Goal: Transaction & Acquisition: Purchase product/service

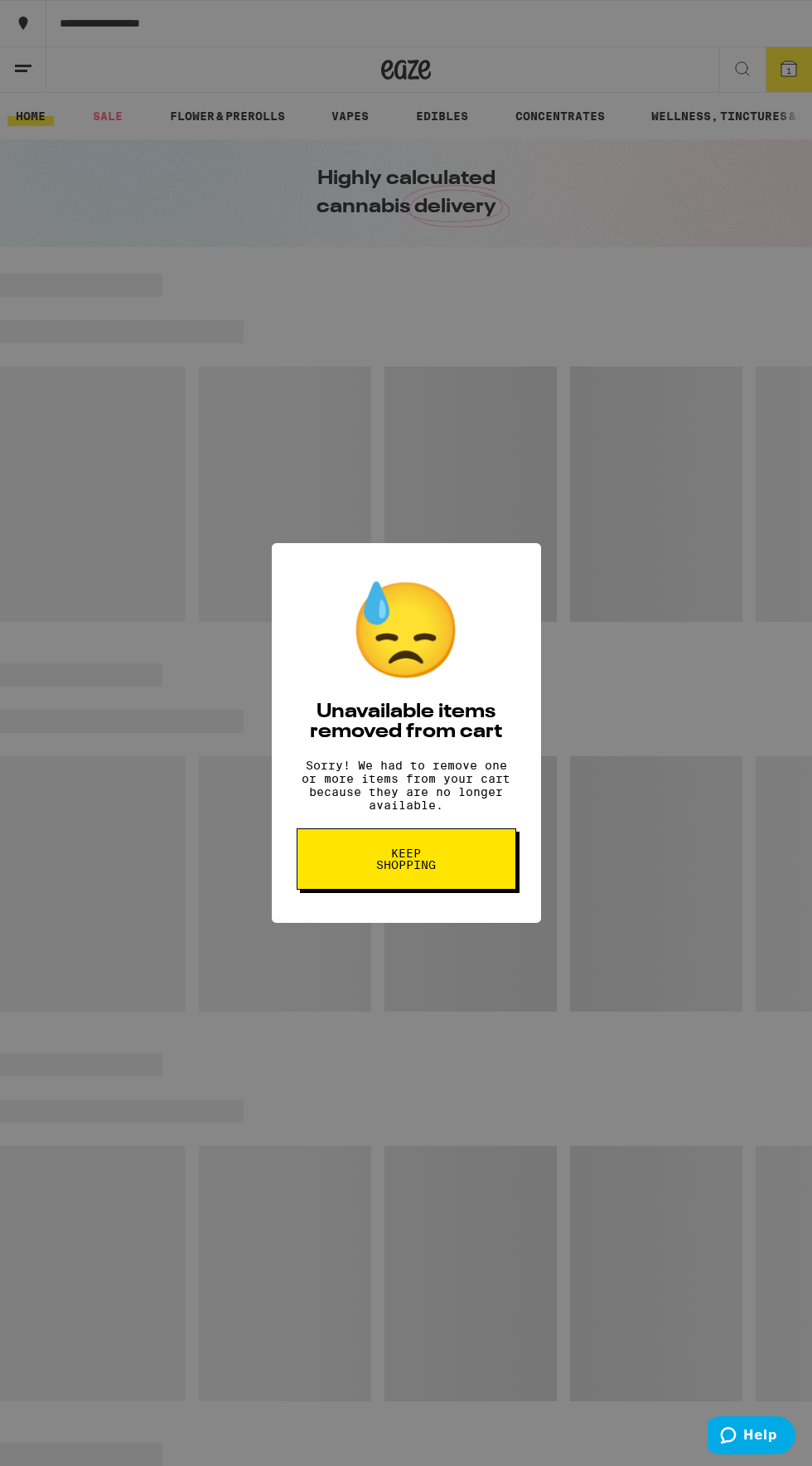
click at [442, 870] on span "Keep Shopping" at bounding box center [406, 859] width 85 height 23
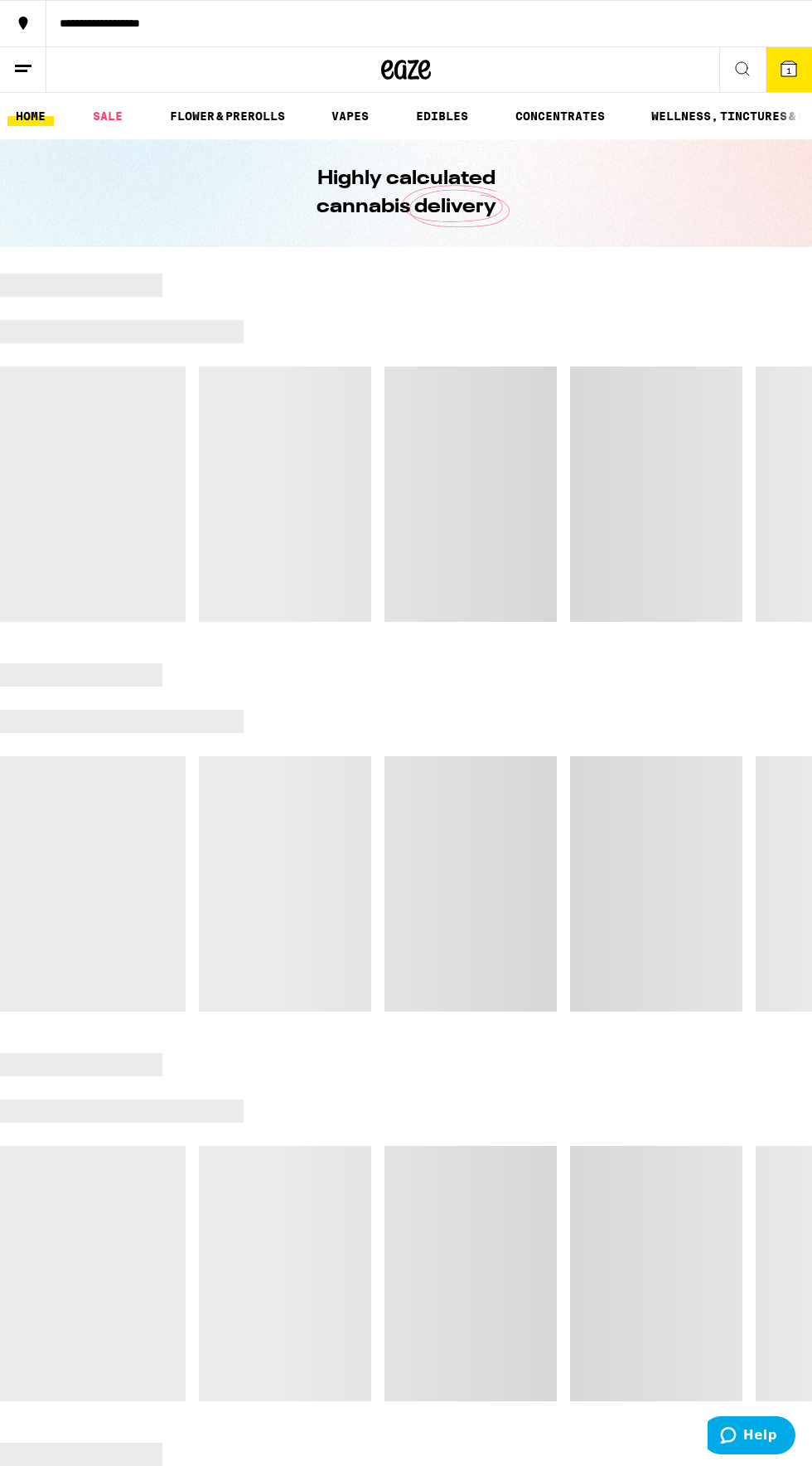
click at [789, 68] on span "1" at bounding box center [788, 70] width 5 height 10
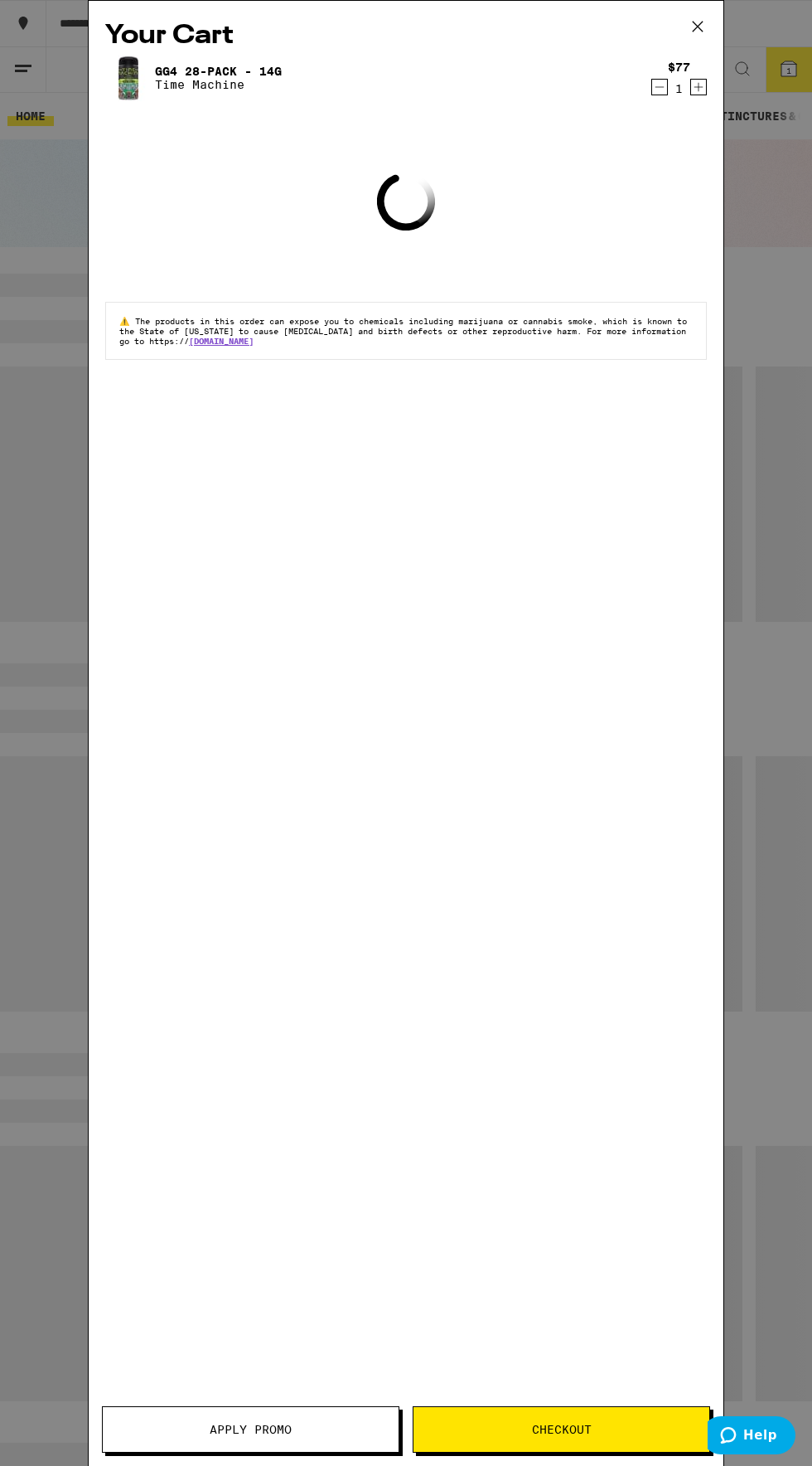
click at [660, 87] on icon "Decrement" at bounding box center [660, 87] width 9 height 0
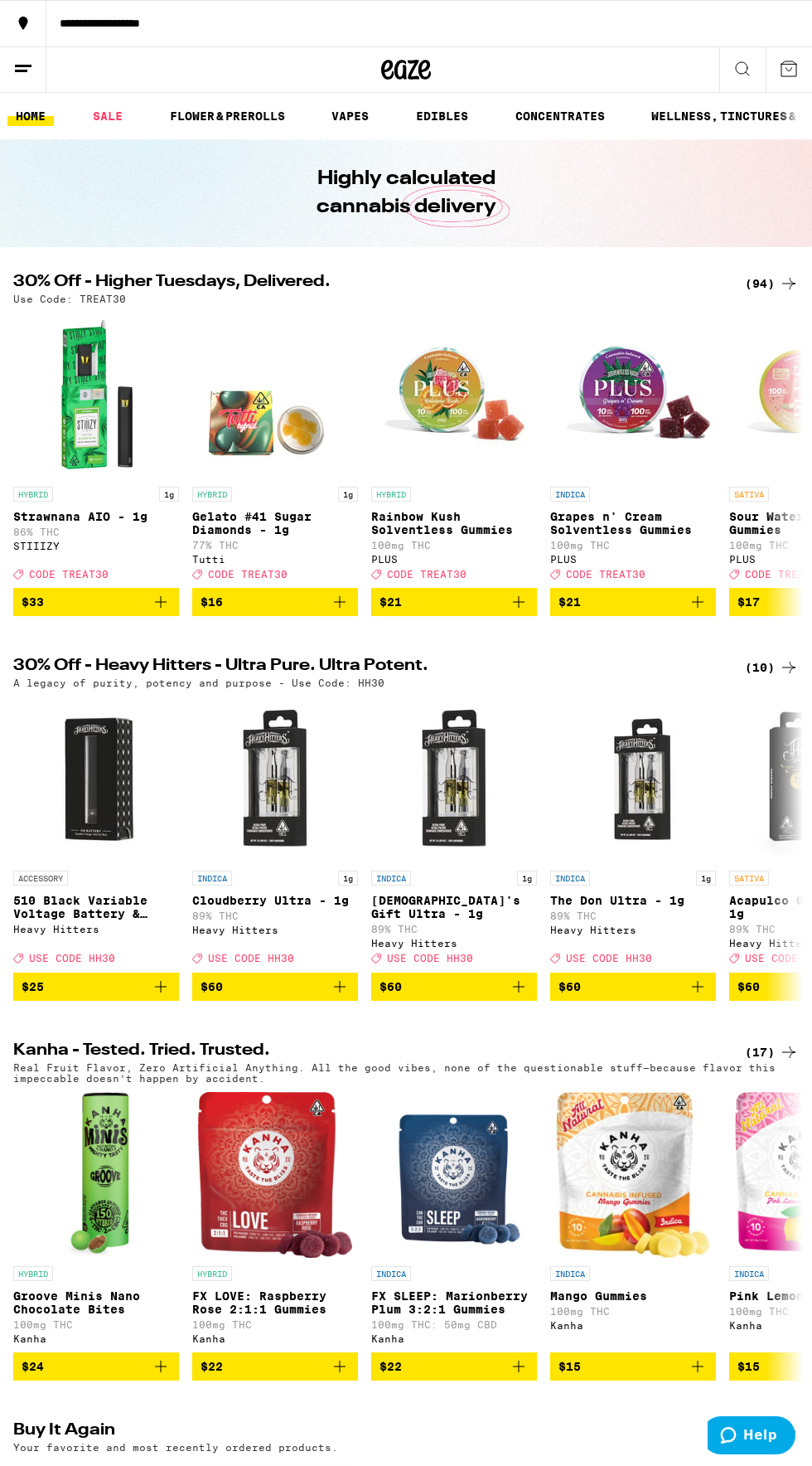
click at [767, 275] on div "(94)" at bounding box center [771, 284] width 53 height 20
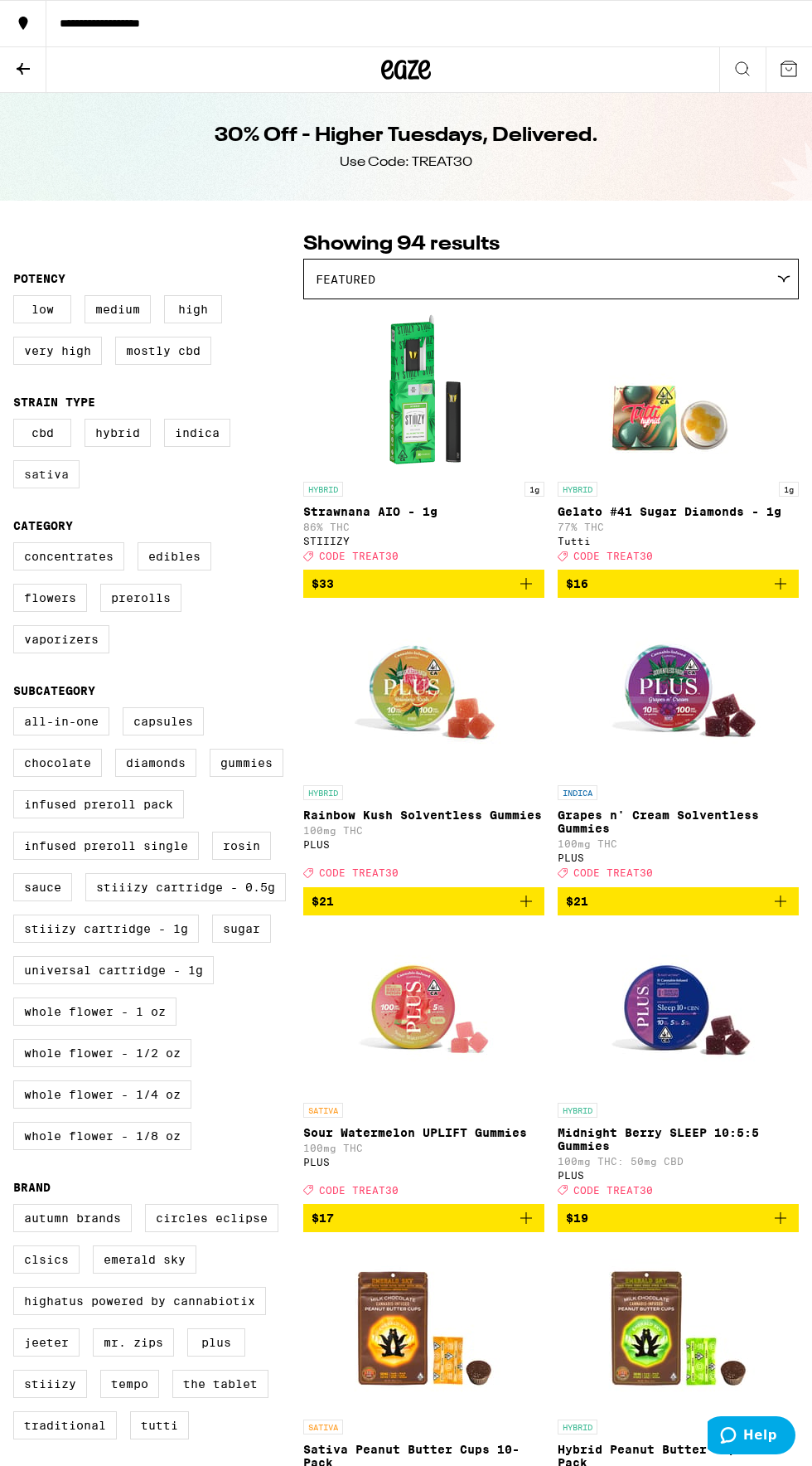
click at [52, 478] on label "Sativa" at bounding box center [45, 474] width 66 height 28
click at [18, 422] on input "Sativa" at bounding box center [17, 421] width 1 height 1
checkbox input "true"
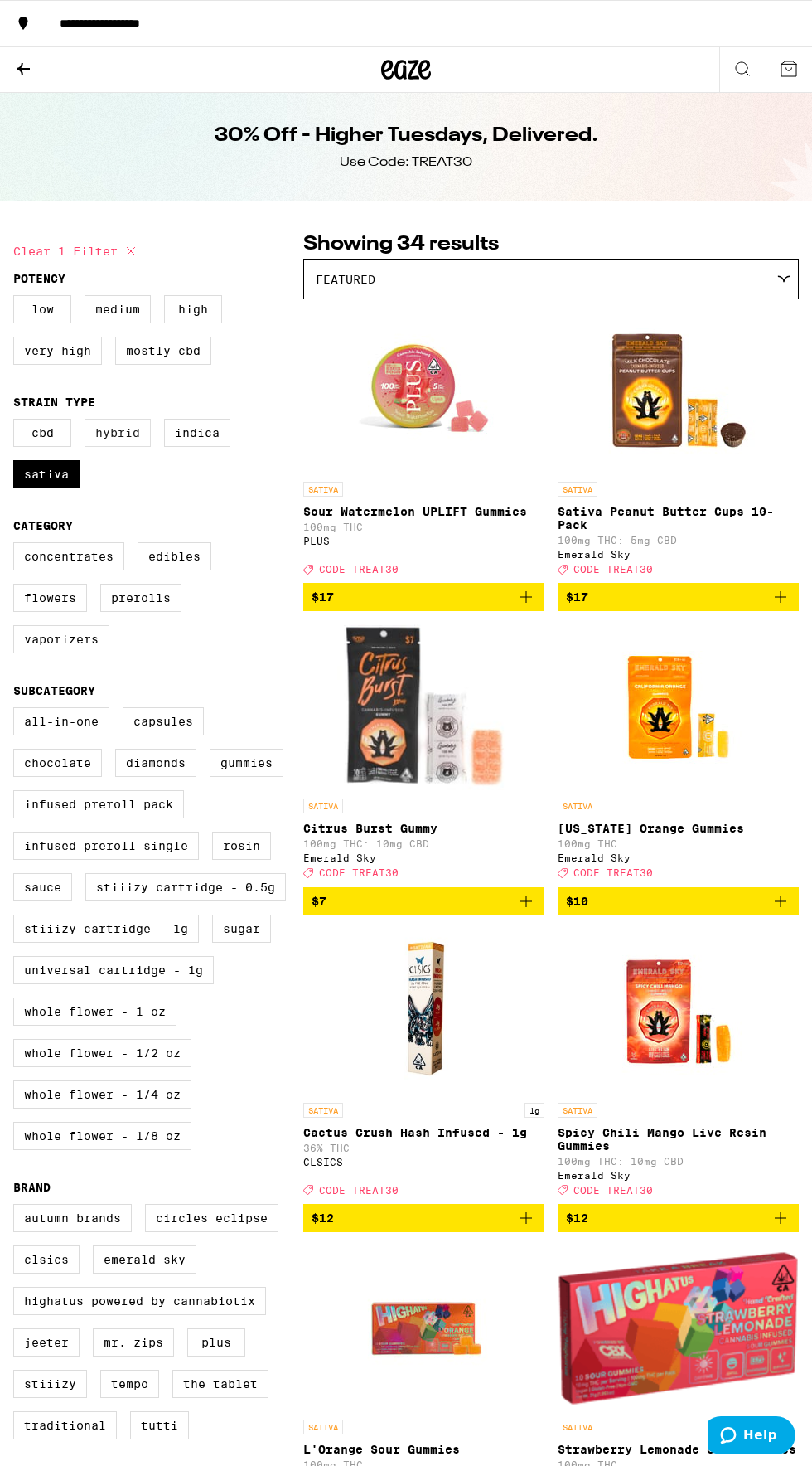
click at [117, 441] on label "Hybrid" at bounding box center [117, 432] width 66 height 28
click at [18, 422] on input "Hybrid" at bounding box center [17, 421] width 1 height 1
checkbox input "true"
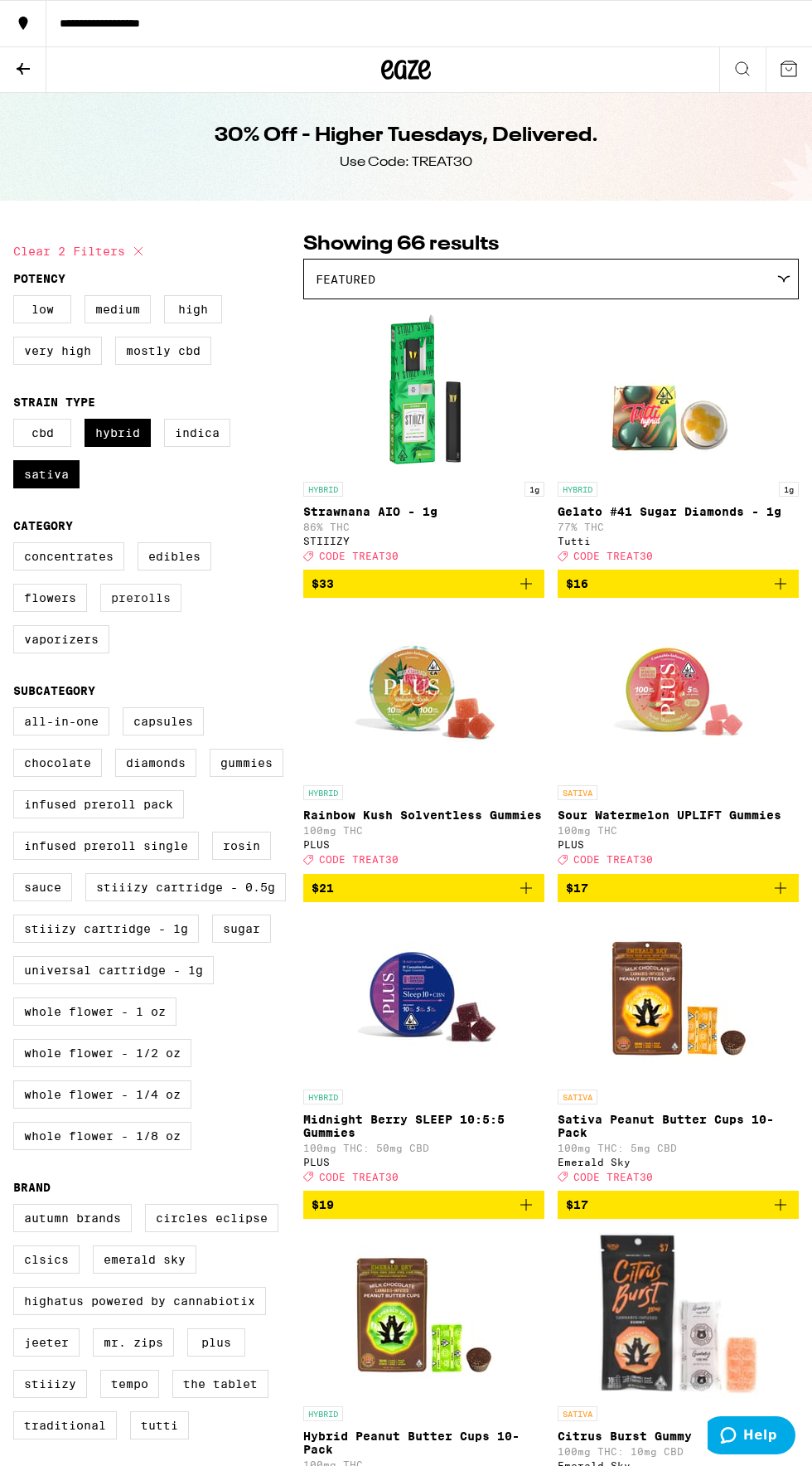
click at [140, 612] on label "Prerolls" at bounding box center [140, 597] width 81 height 28
click at [18, 545] on input "Prerolls" at bounding box center [17, 545] width 1 height 1
checkbox input "true"
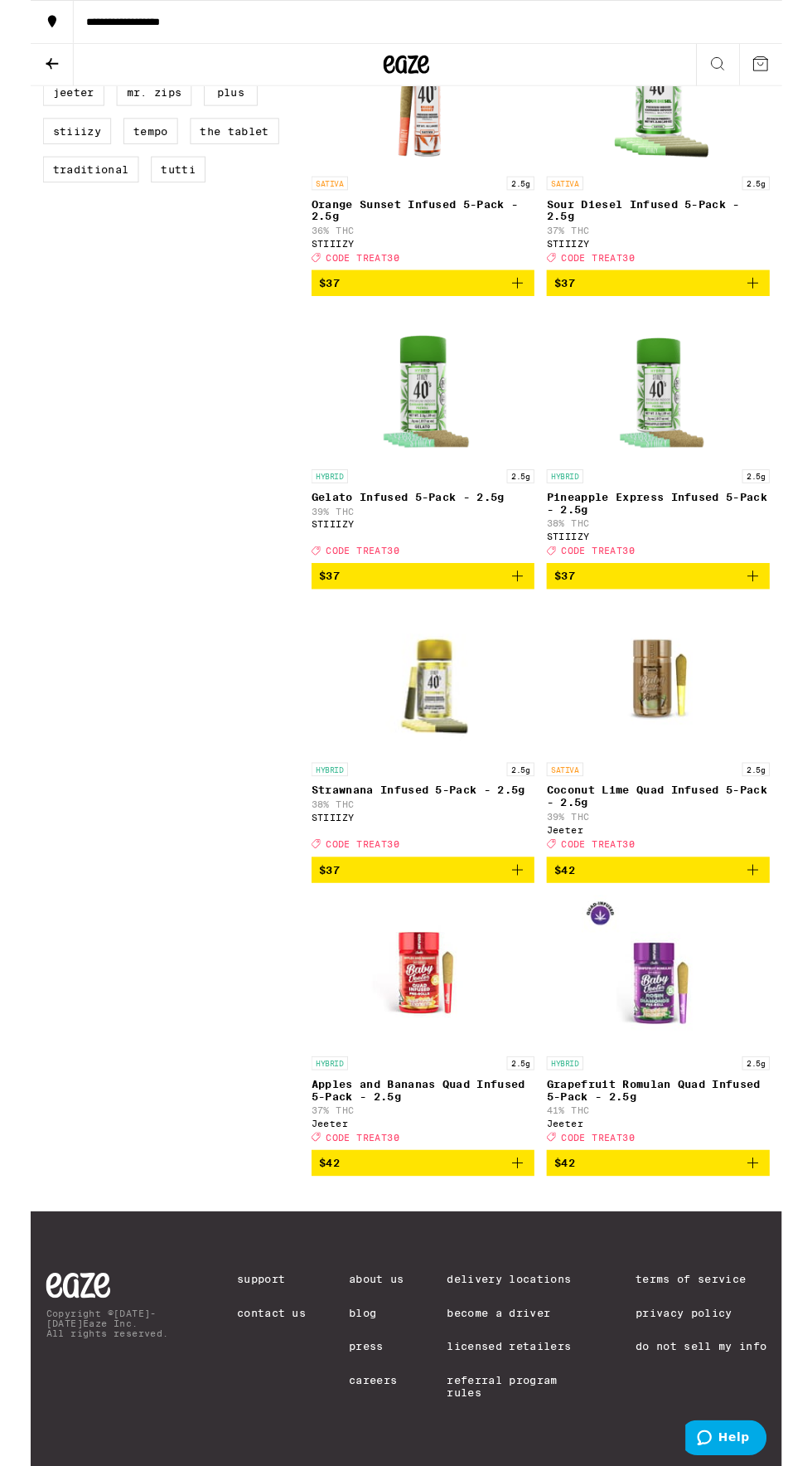
scroll to position [1314, 0]
click at [780, 1251] on icon "Add to bag" at bounding box center [781, 1257] width 12 height 12
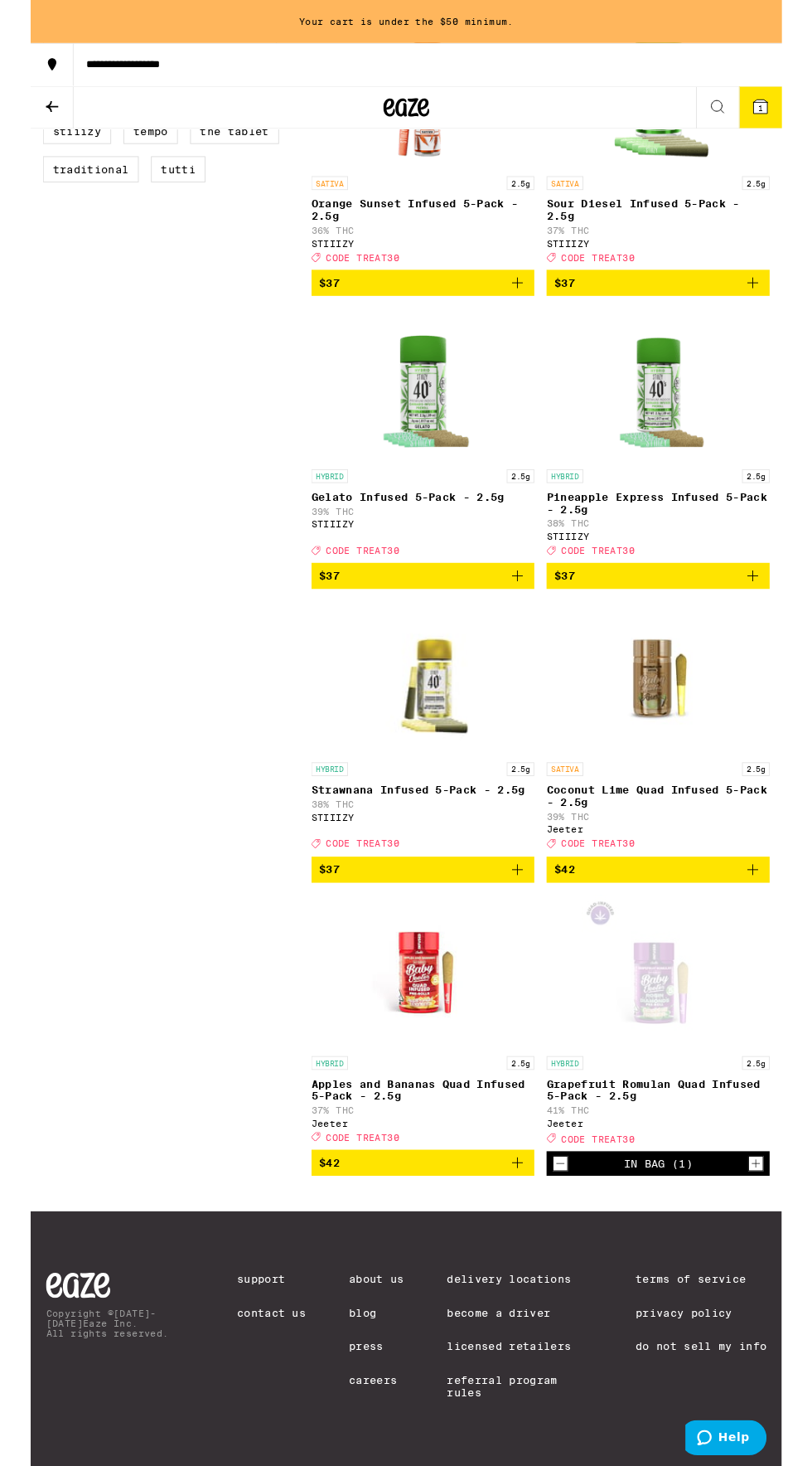
scroll to position [1359, 0]
click at [525, 1251] on icon "Add to bag" at bounding box center [526, 1257] width 12 height 12
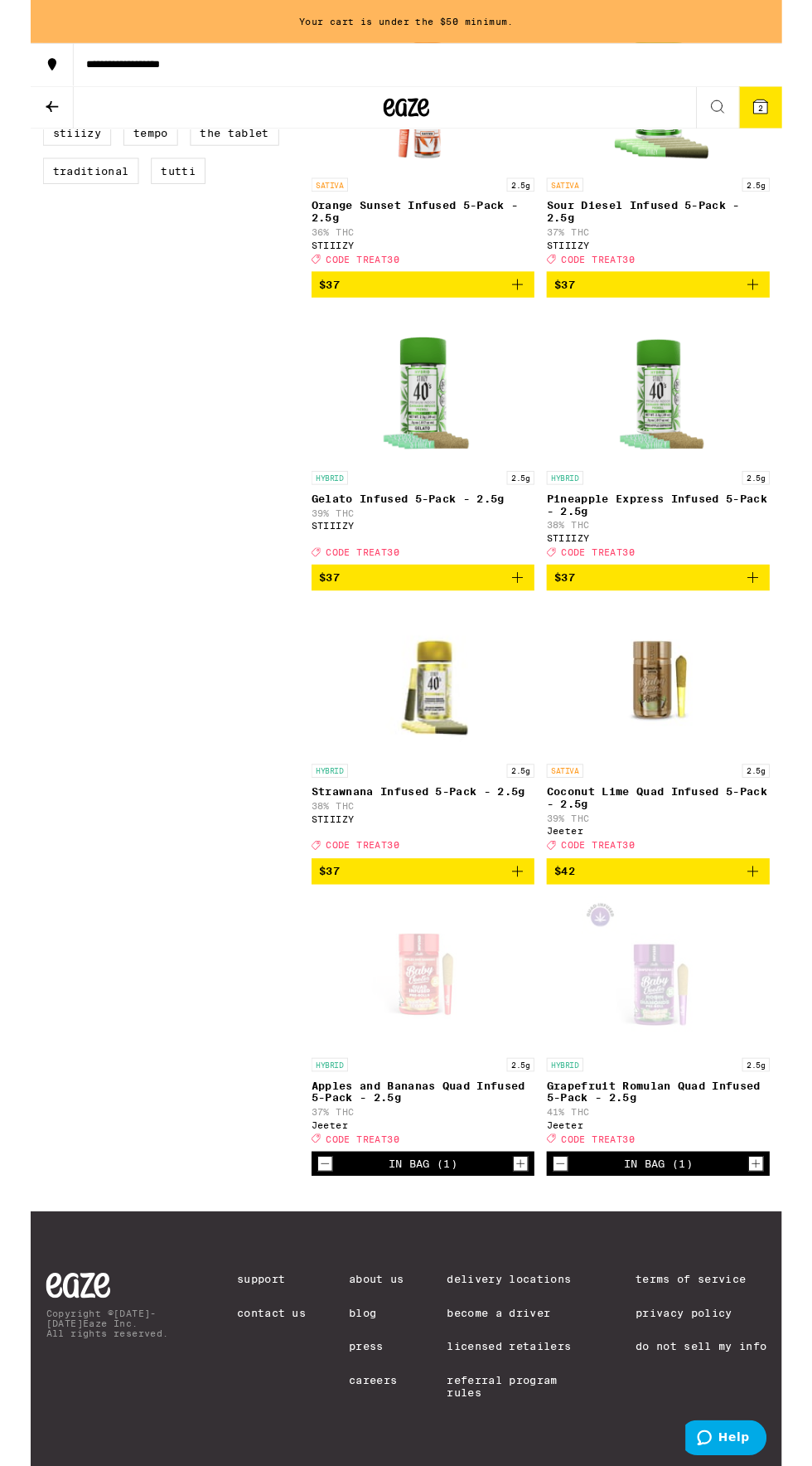
scroll to position [1314, 0]
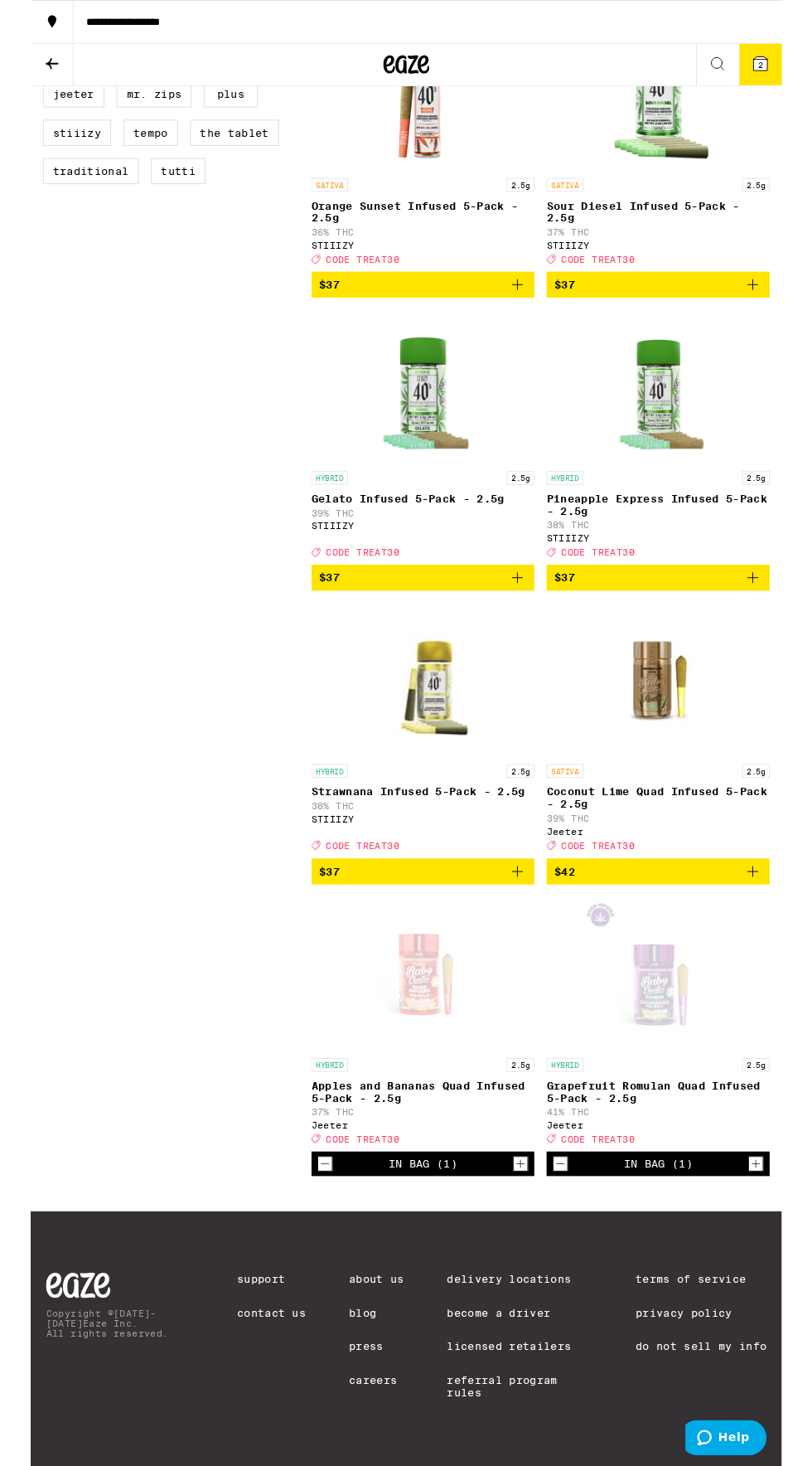
click at [778, 907] on div "Deal Created with Sketch. CODE TREAT30" at bounding box center [678, 913] width 241 height 12
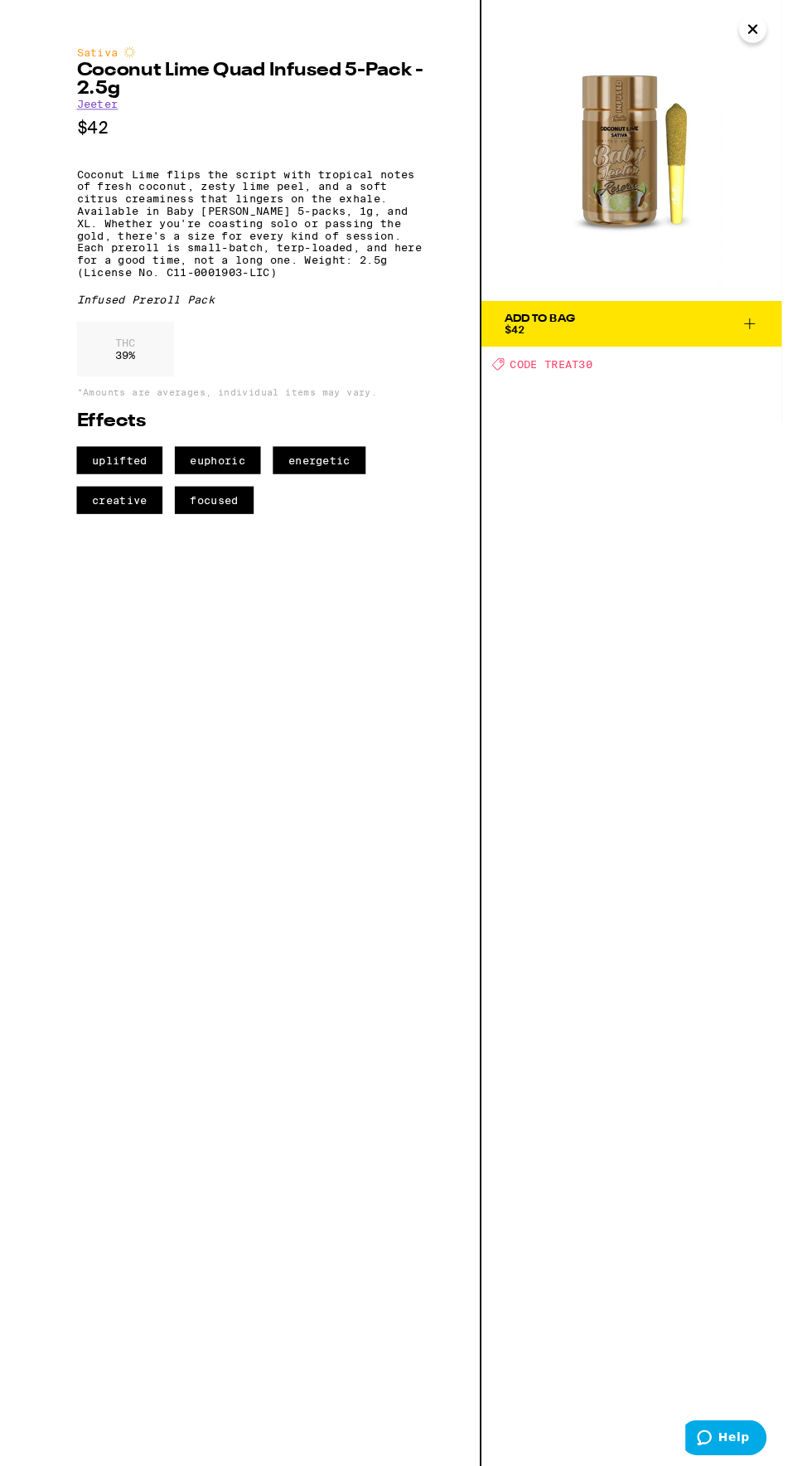
click at [780, 41] on icon "Close" at bounding box center [780, 31] width 20 height 25
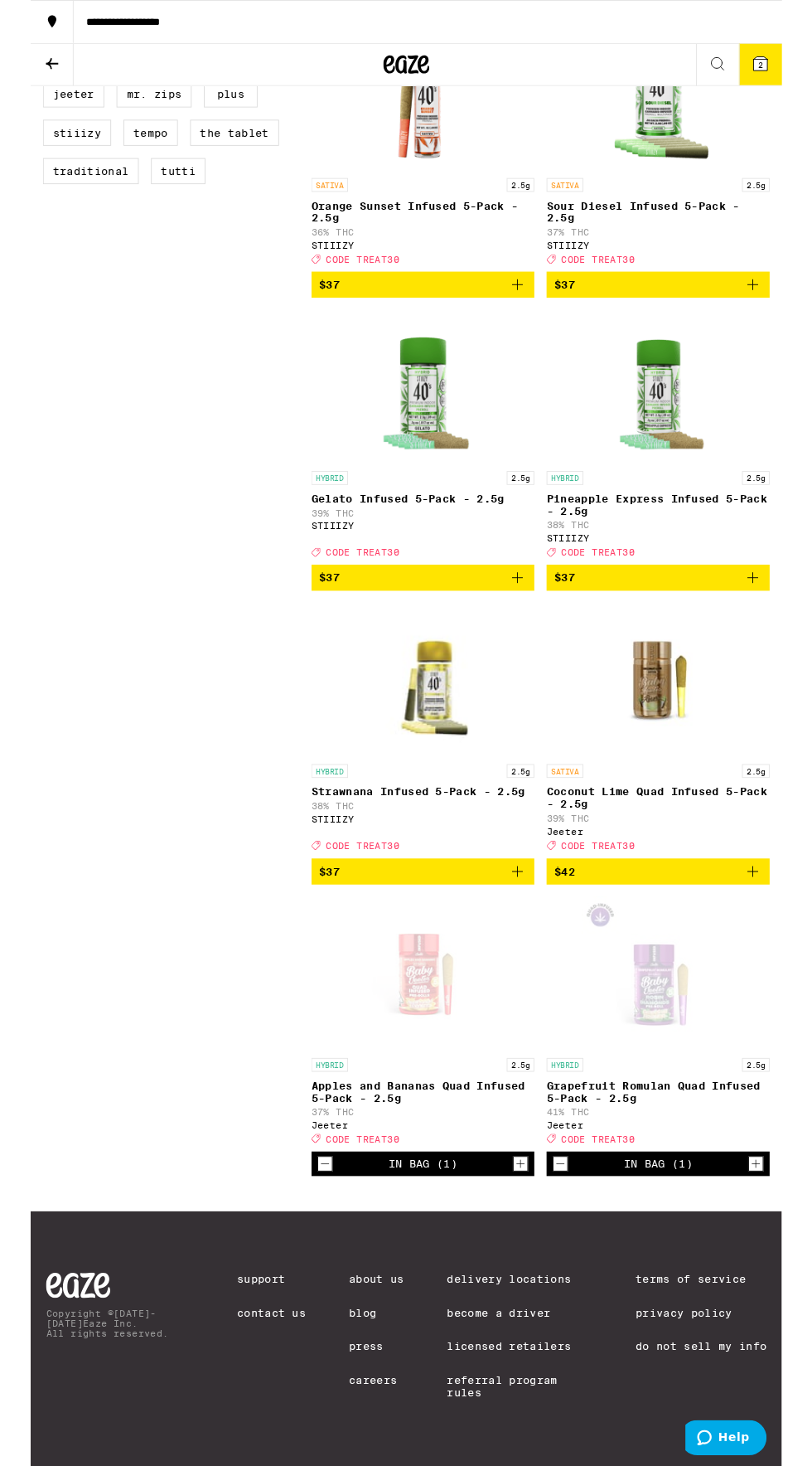
click at [784, 936] on icon "Add to bag" at bounding box center [781, 942] width 12 height 12
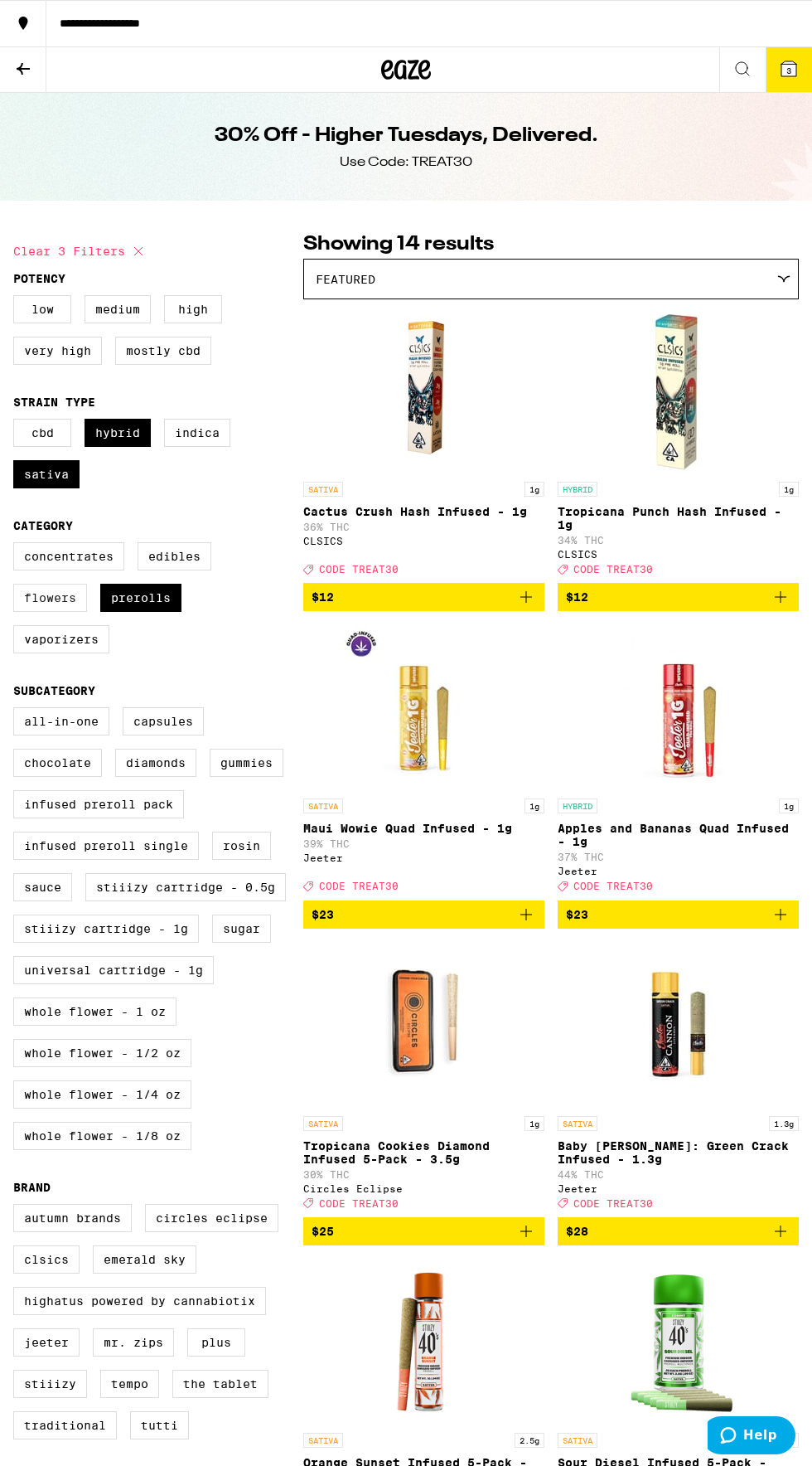
click at [64, 597] on label "Flowers" at bounding box center [49, 597] width 74 height 28
click at [18, 545] on input "Flowers" at bounding box center [17, 545] width 1 height 1
checkbox input "true"
click at [149, 611] on label "Prerolls" at bounding box center [140, 597] width 81 height 28
click at [18, 545] on input "Prerolls" at bounding box center [17, 545] width 1 height 1
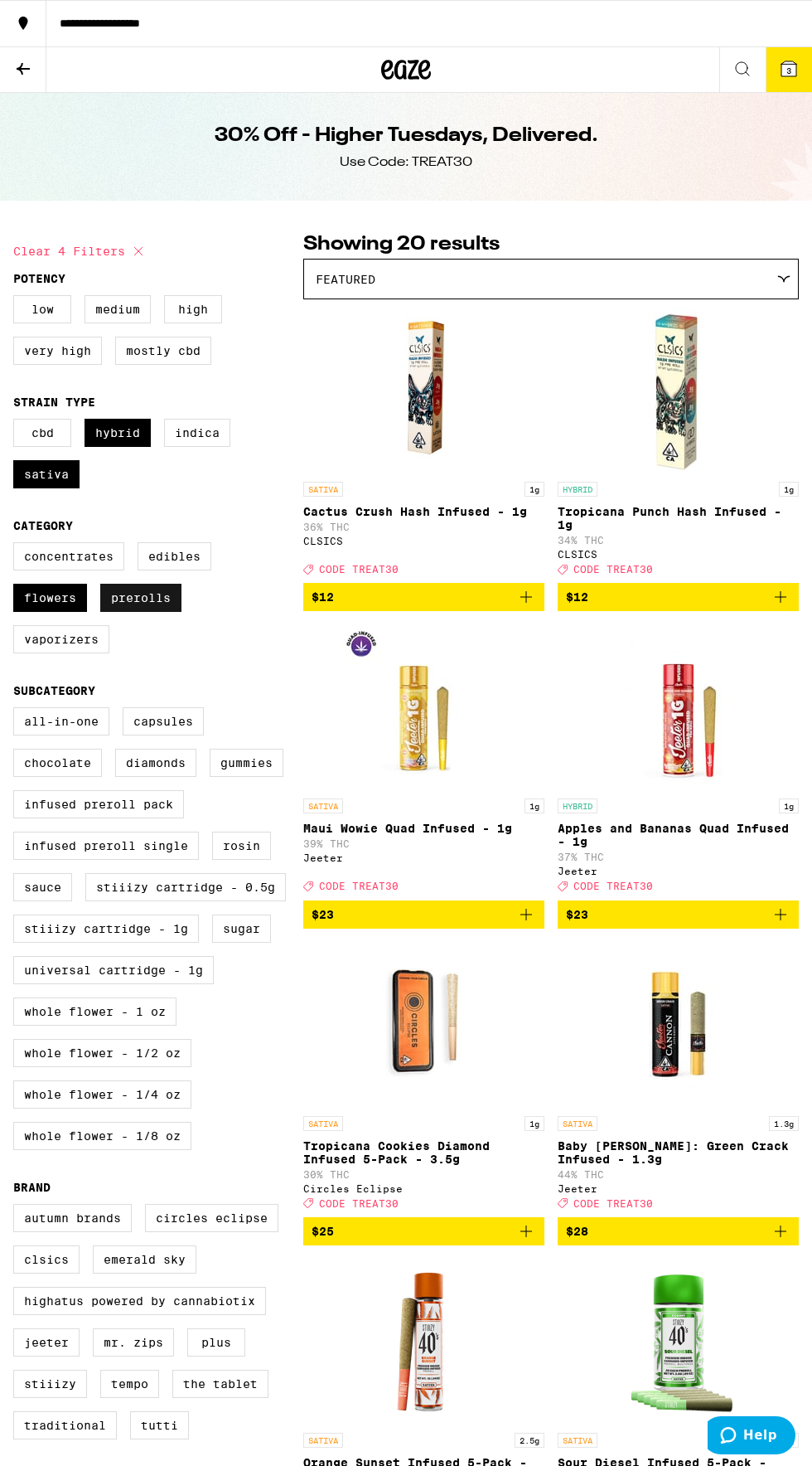
checkbox input "false"
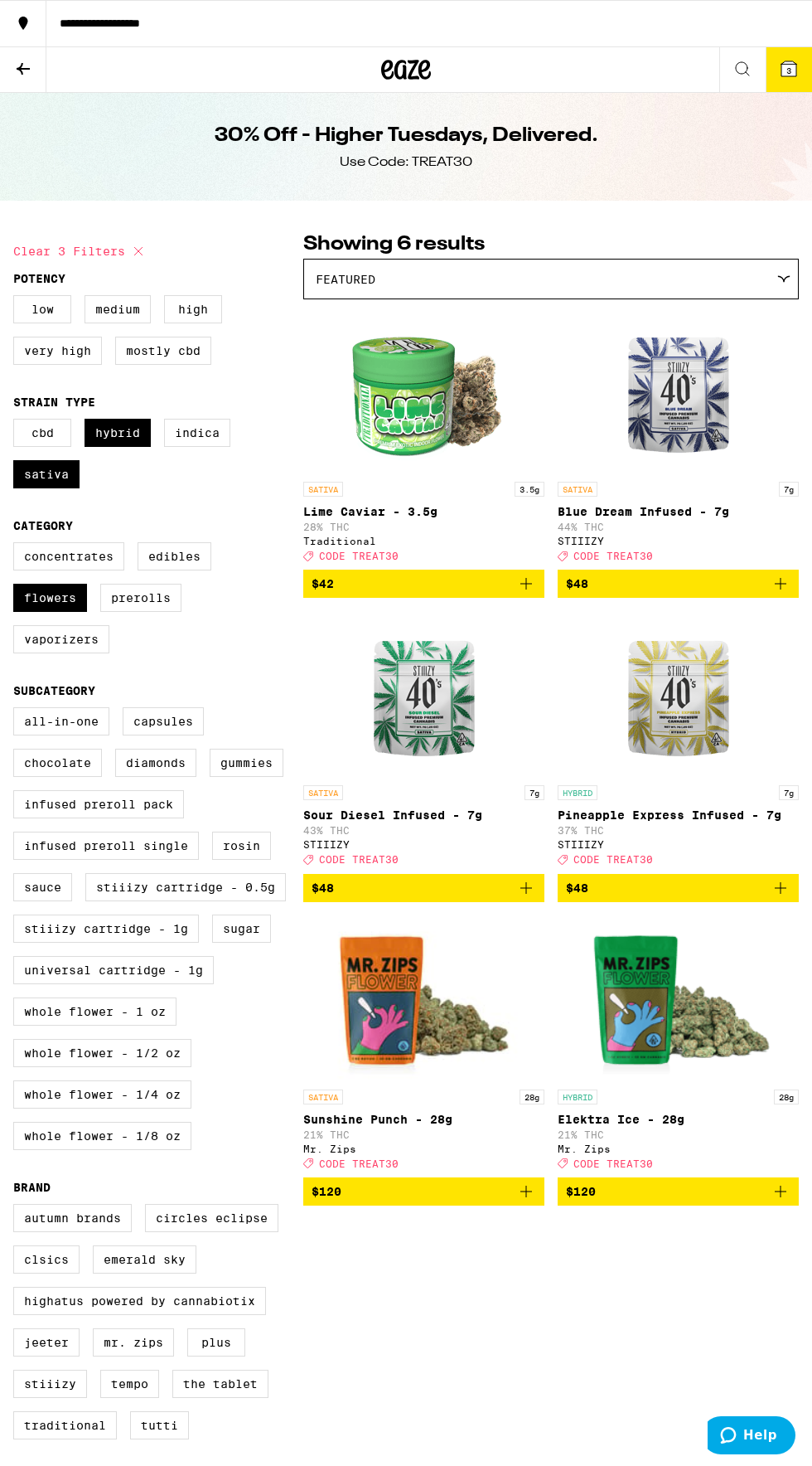
click at [484, 1201] on span "$120" at bounding box center [423, 1191] width 225 height 20
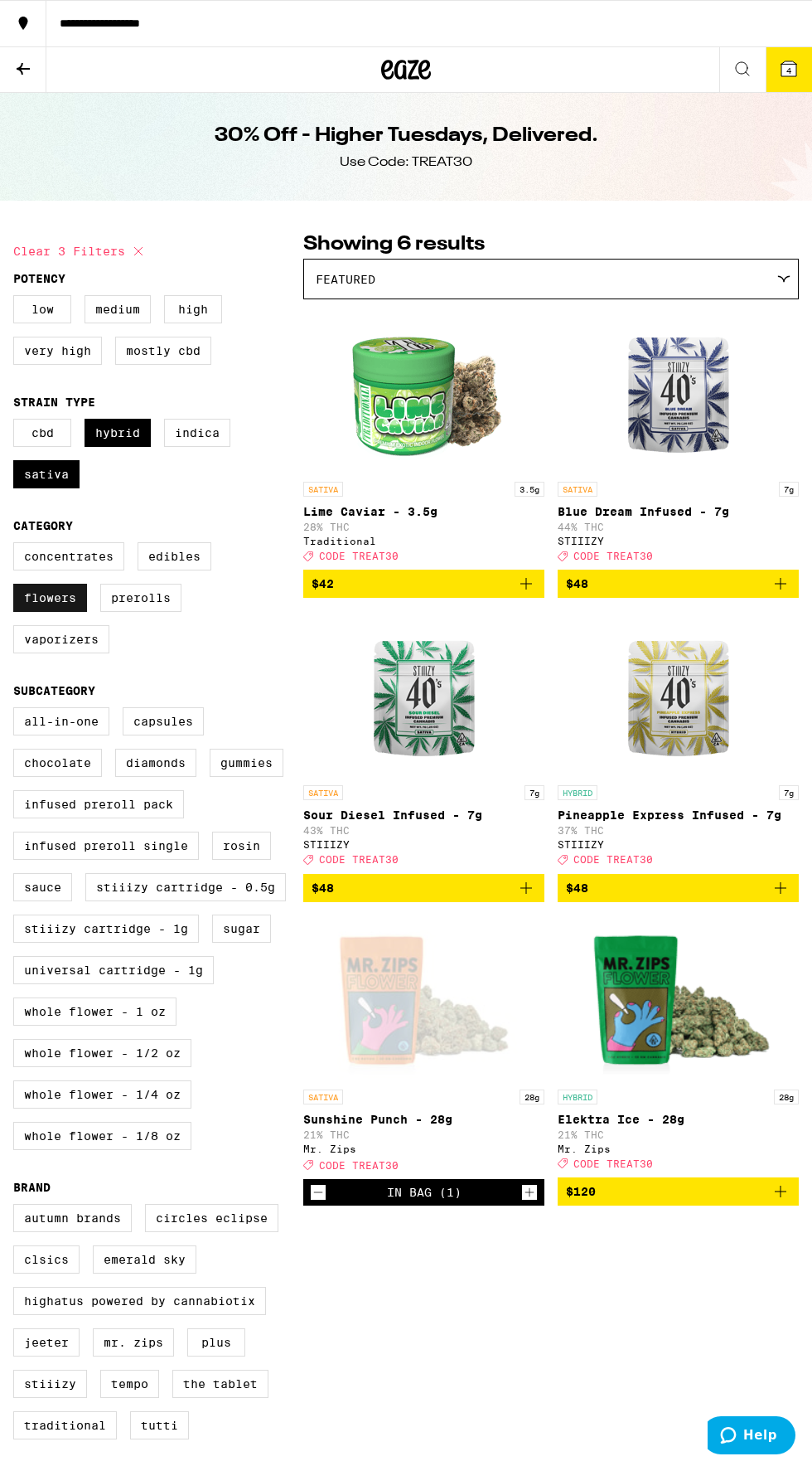
click at [56, 603] on label "Flowers" at bounding box center [49, 597] width 74 height 28
click at [18, 545] on input "Flowers" at bounding box center [17, 545] width 1 height 1
checkbox input "false"
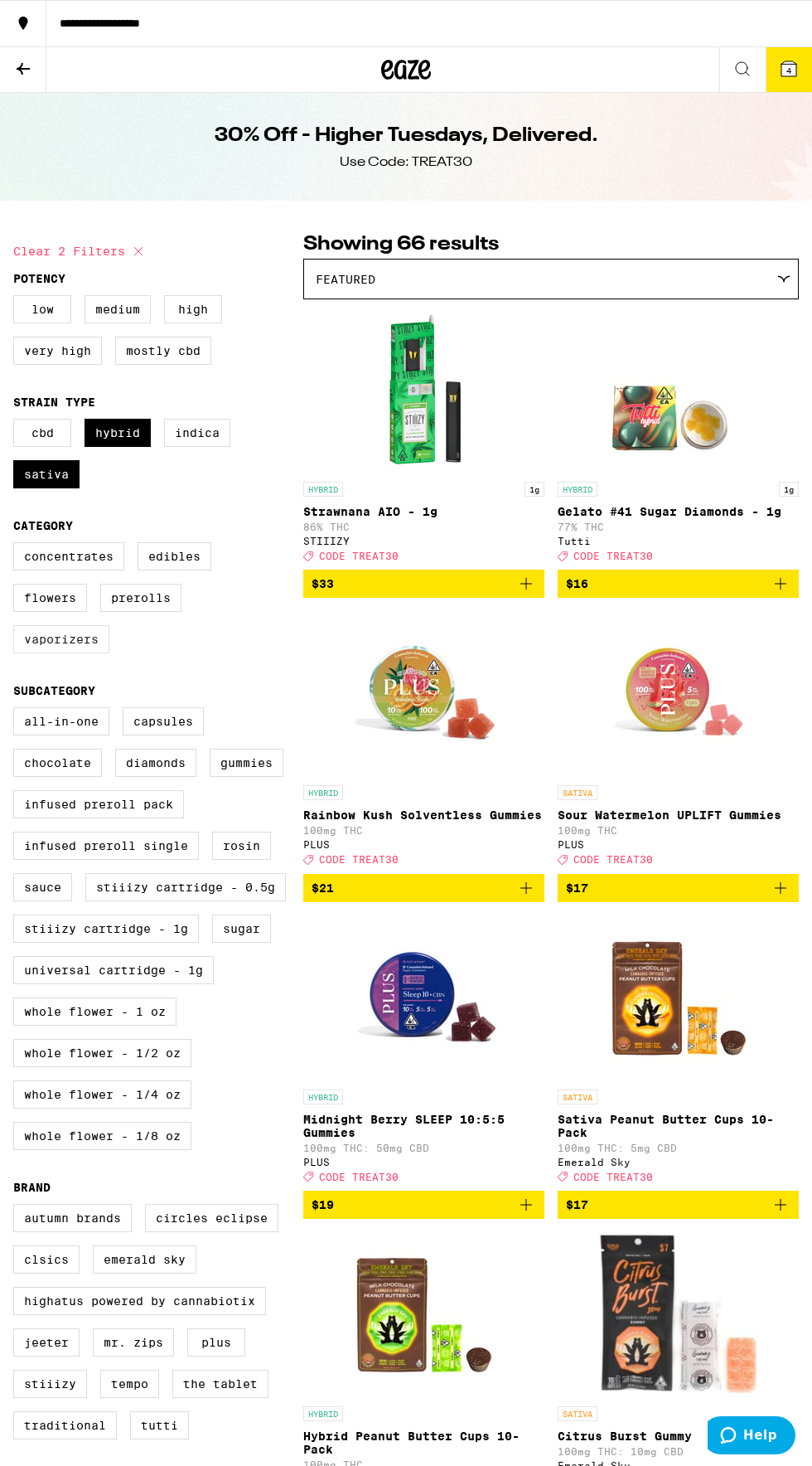
click at [71, 653] on label "Vaporizers" at bounding box center [60, 639] width 96 height 28
click at [18, 545] on input "Vaporizers" at bounding box center [17, 545] width 1 height 1
checkbox input "true"
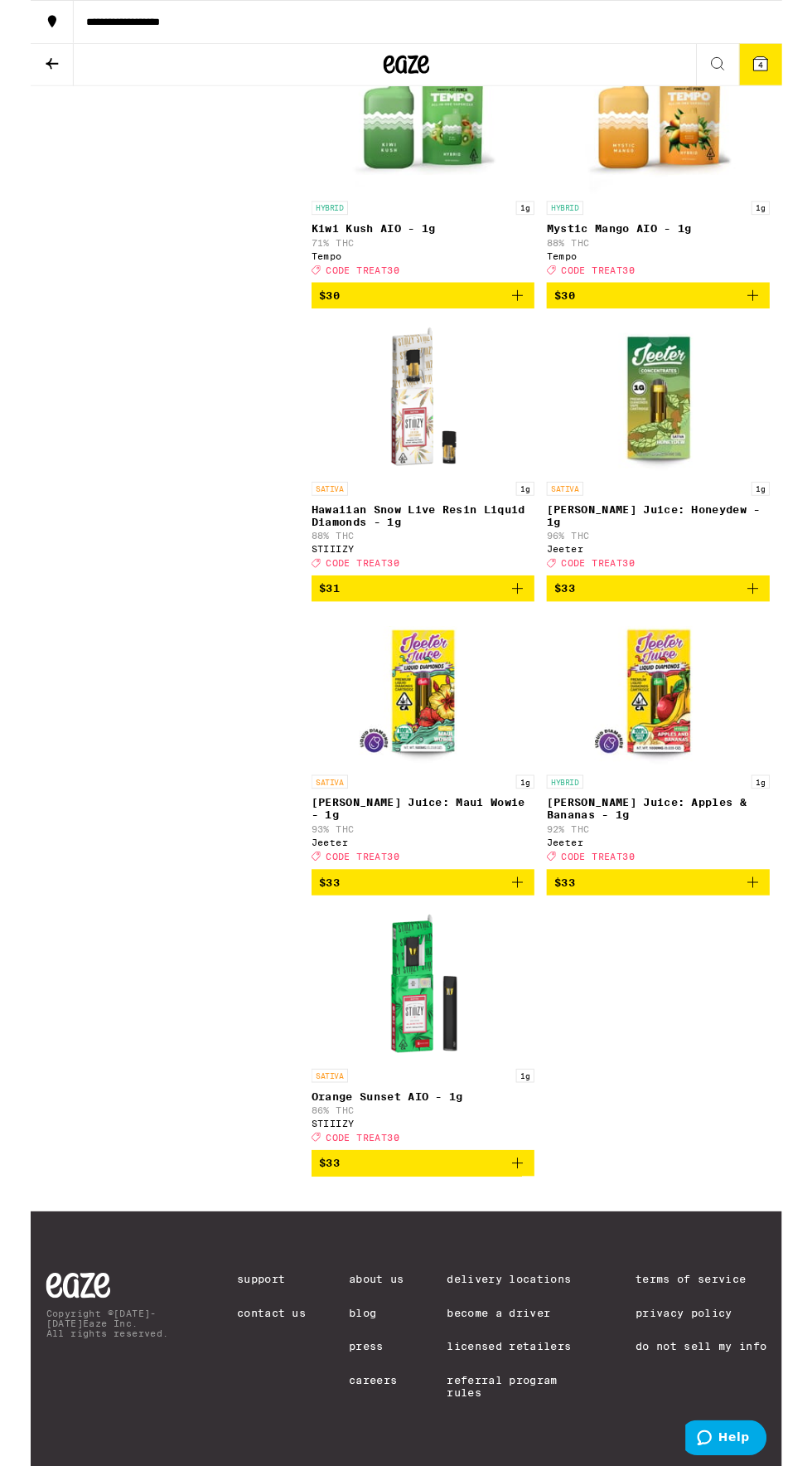
scroll to position [2435, 0]
click at [780, 642] on icon "Add to bag" at bounding box center [781, 636] width 12 height 12
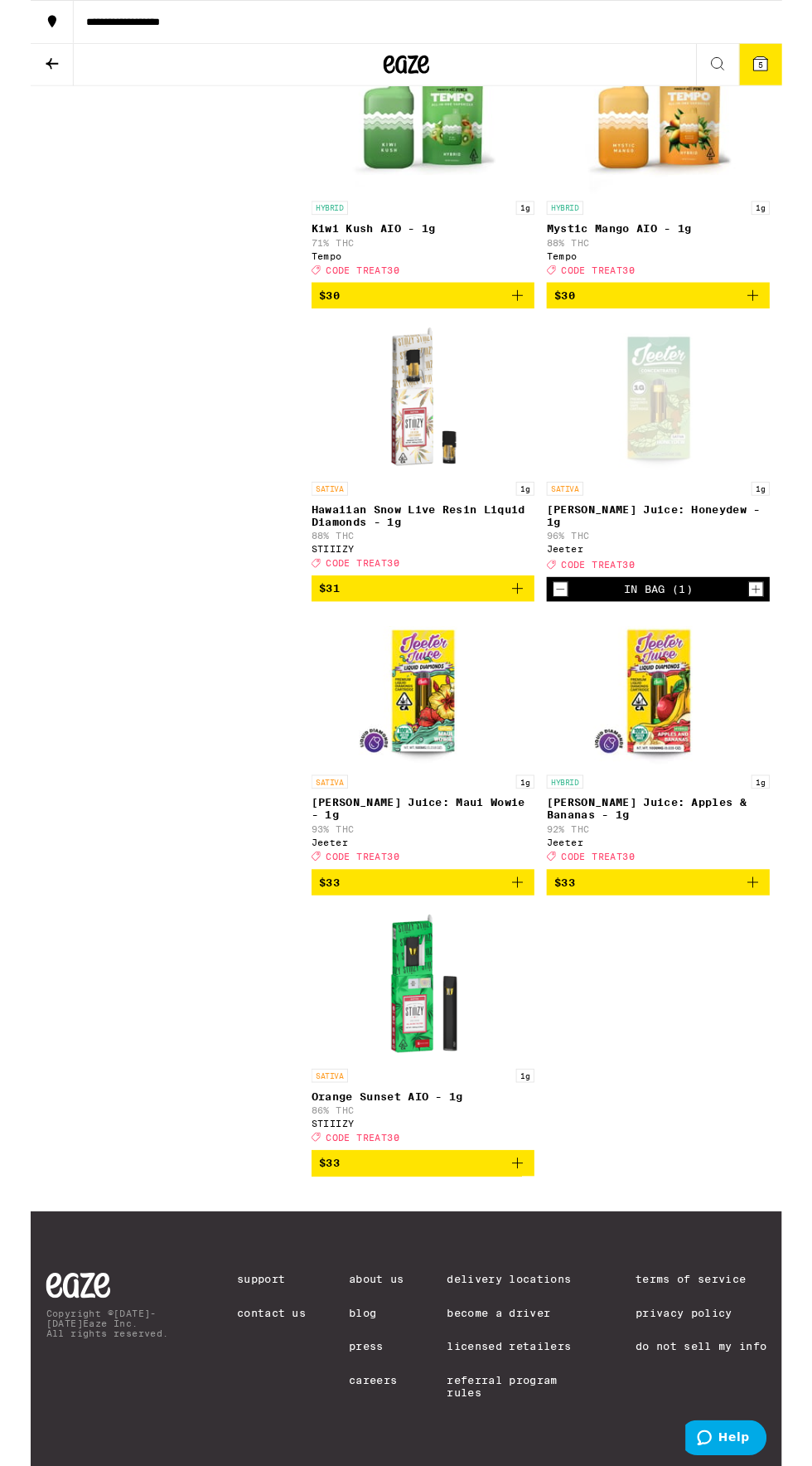
click at [766, 963] on span "$33" at bounding box center [677, 954] width 225 height 20
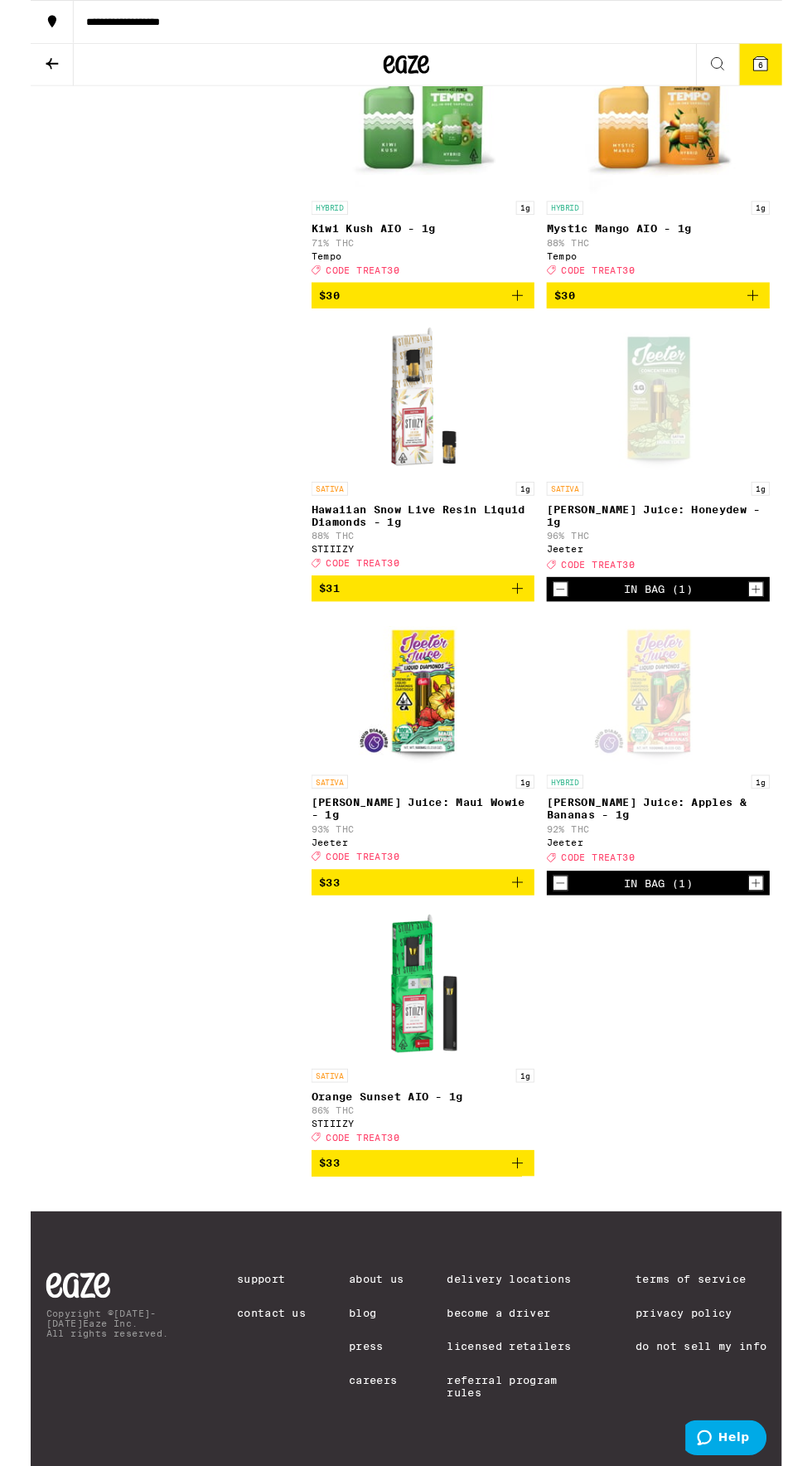
click at [500, 963] on span "$33" at bounding box center [423, 954] width 225 height 20
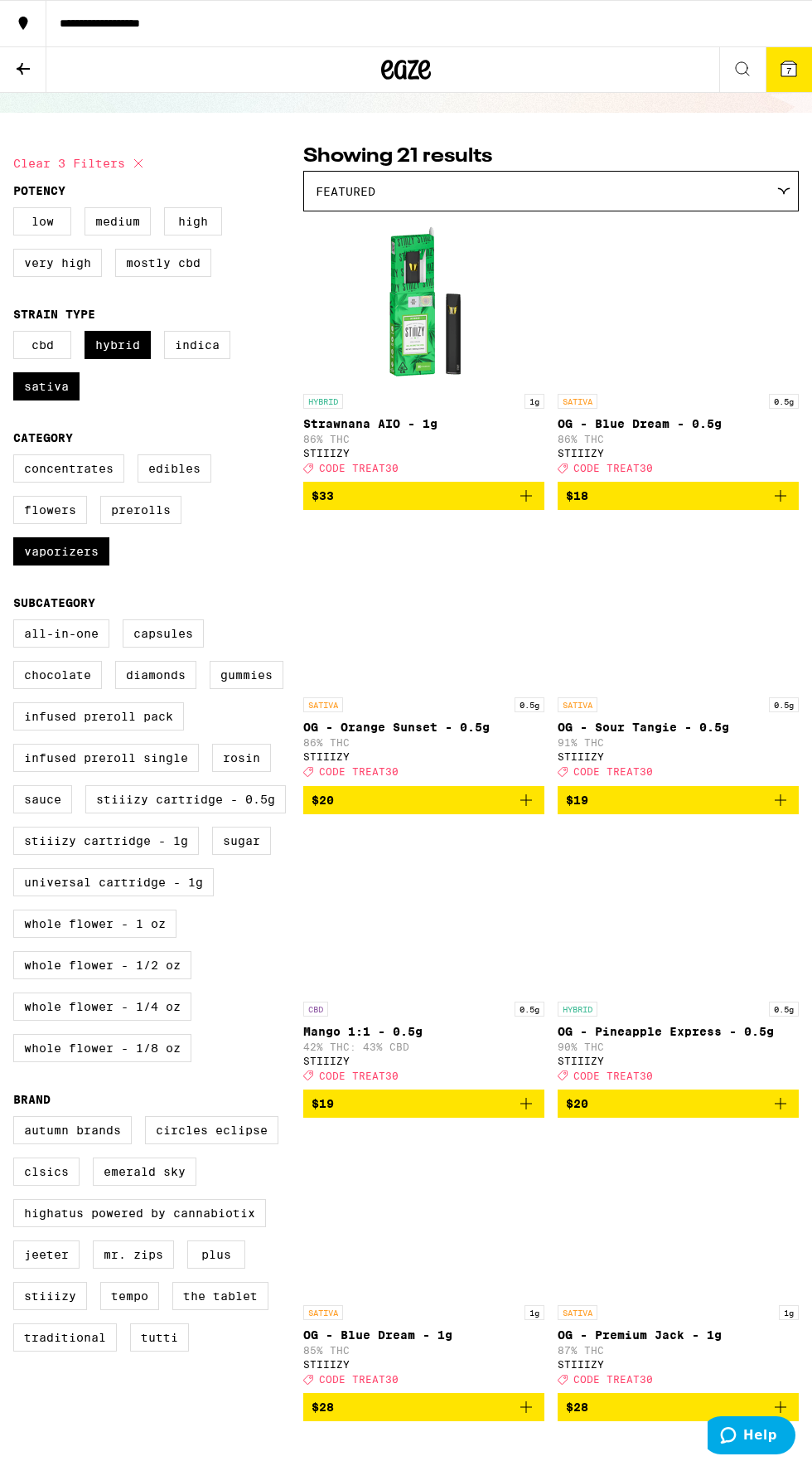
scroll to position [0, 0]
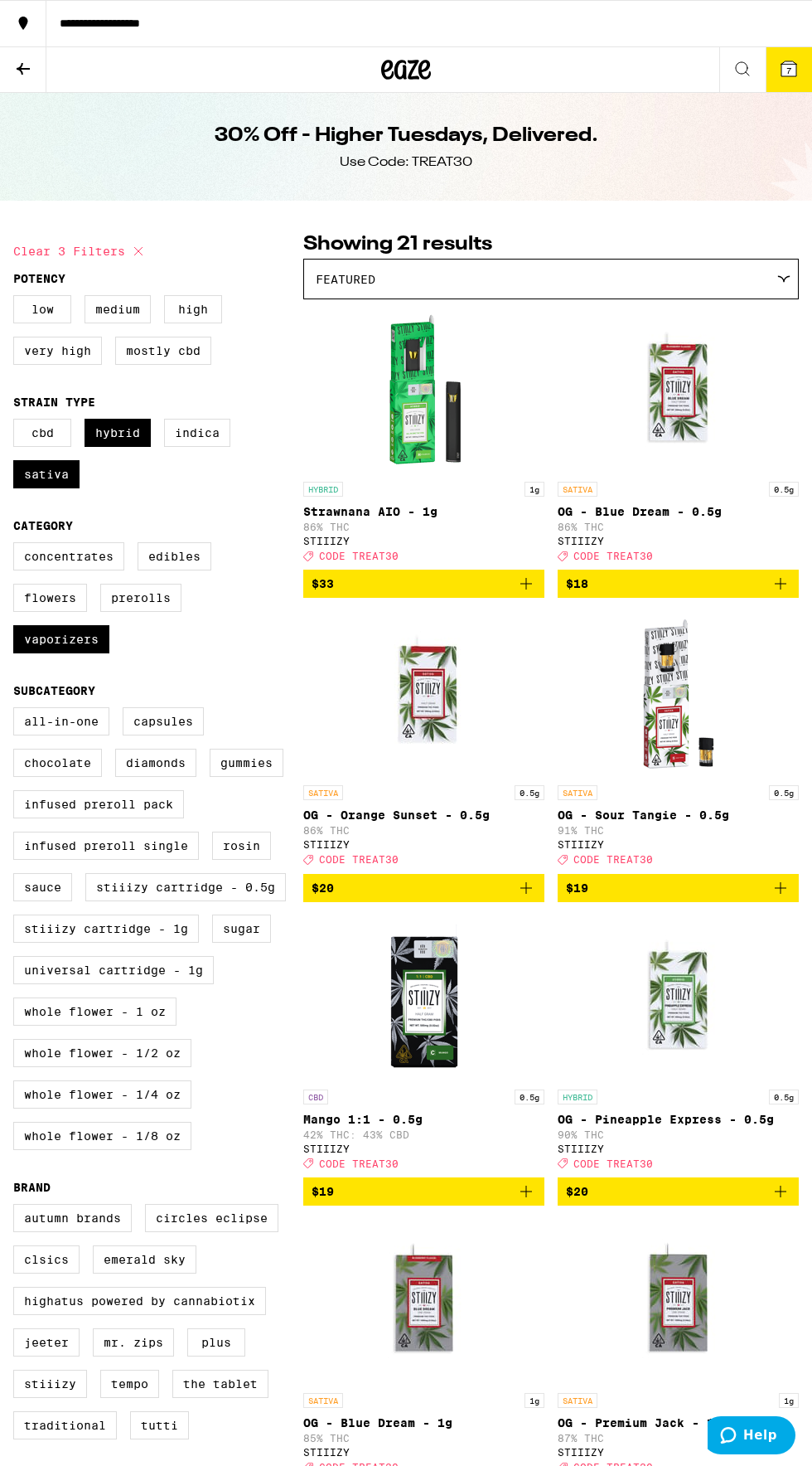
click at [783, 71] on icon at bounding box center [788, 68] width 15 height 15
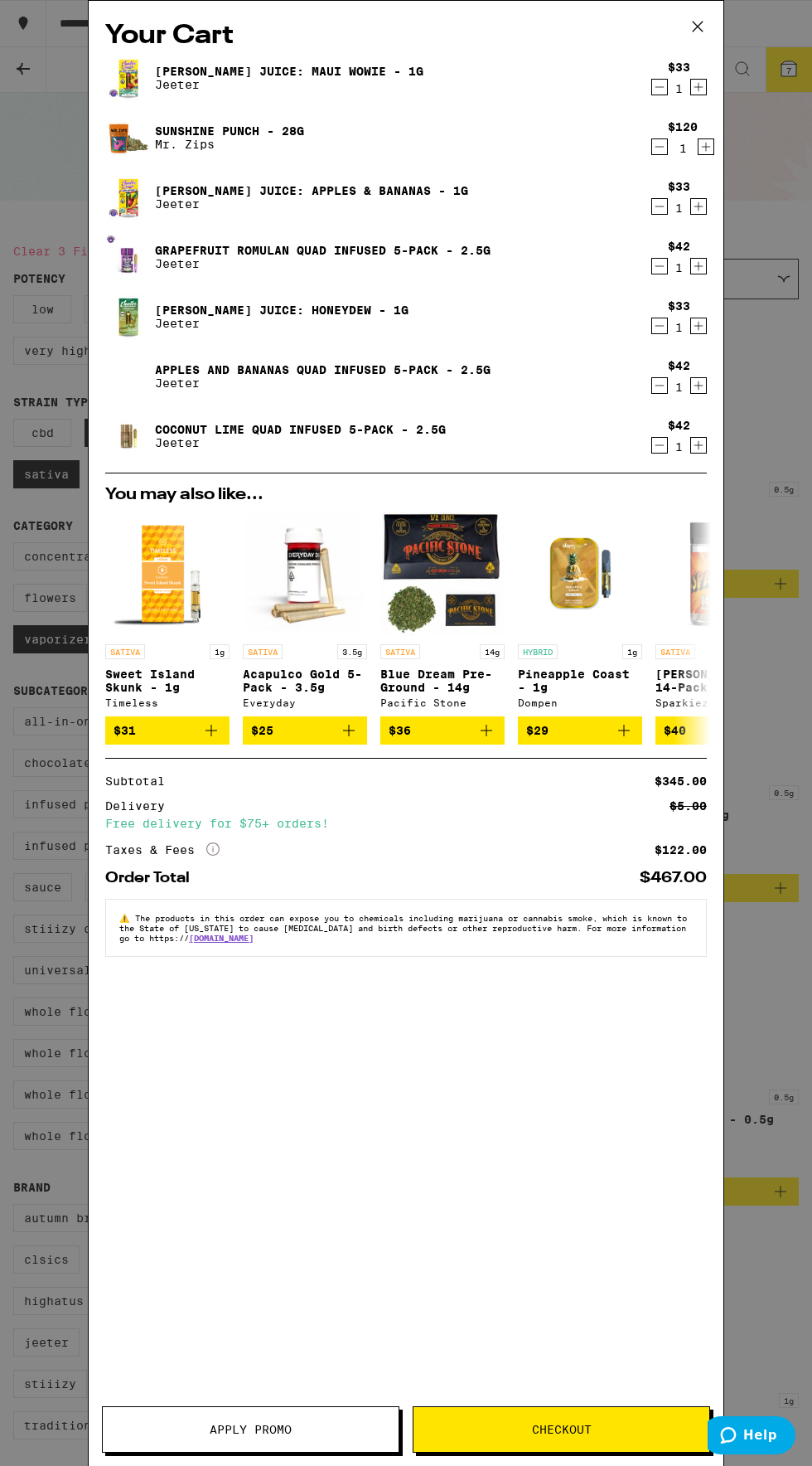
click at [249, 1427] on span "Apply Promo" at bounding box center [250, 1429] width 82 height 12
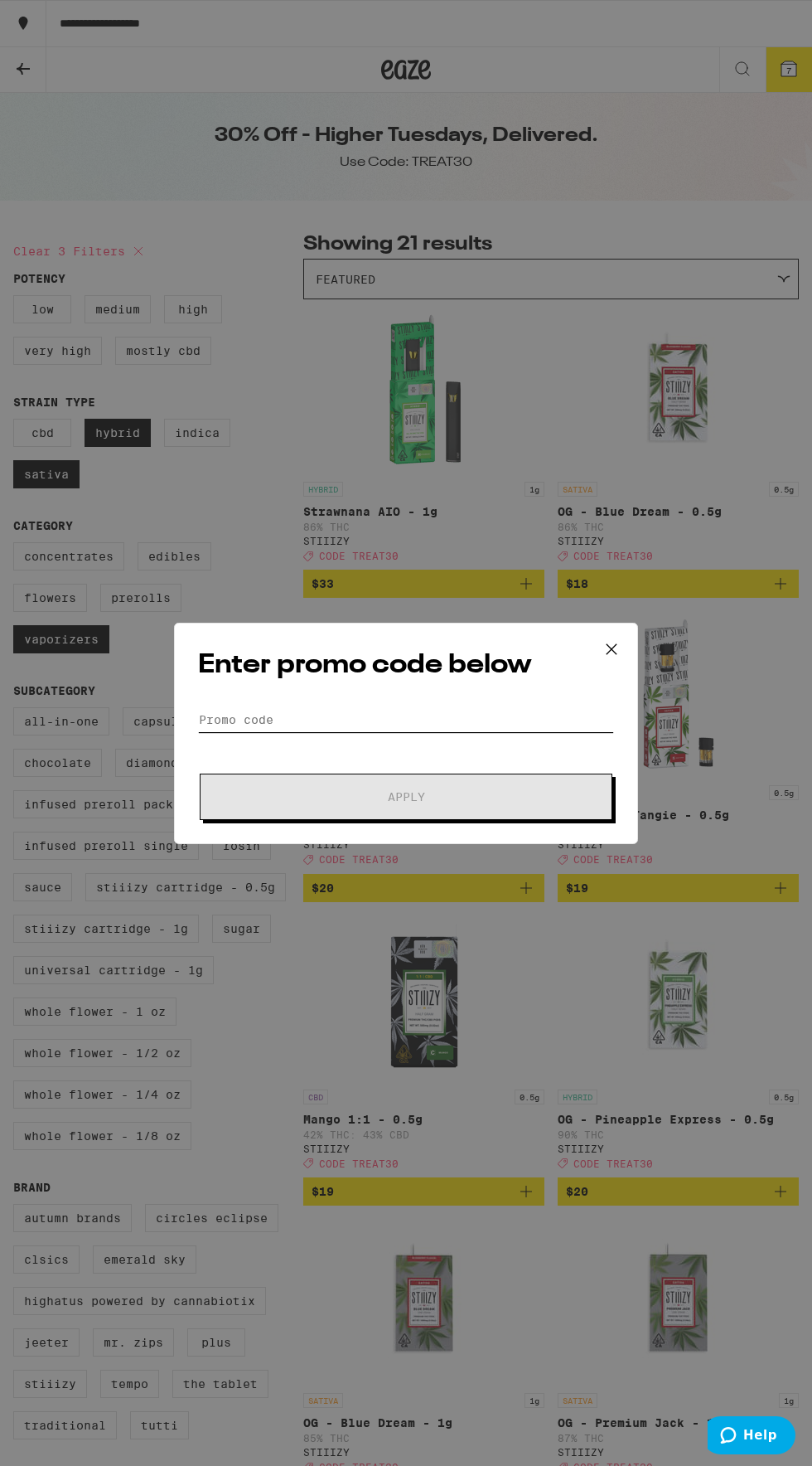
click at [294, 715] on input "Promo Code" at bounding box center [406, 719] width 416 height 25
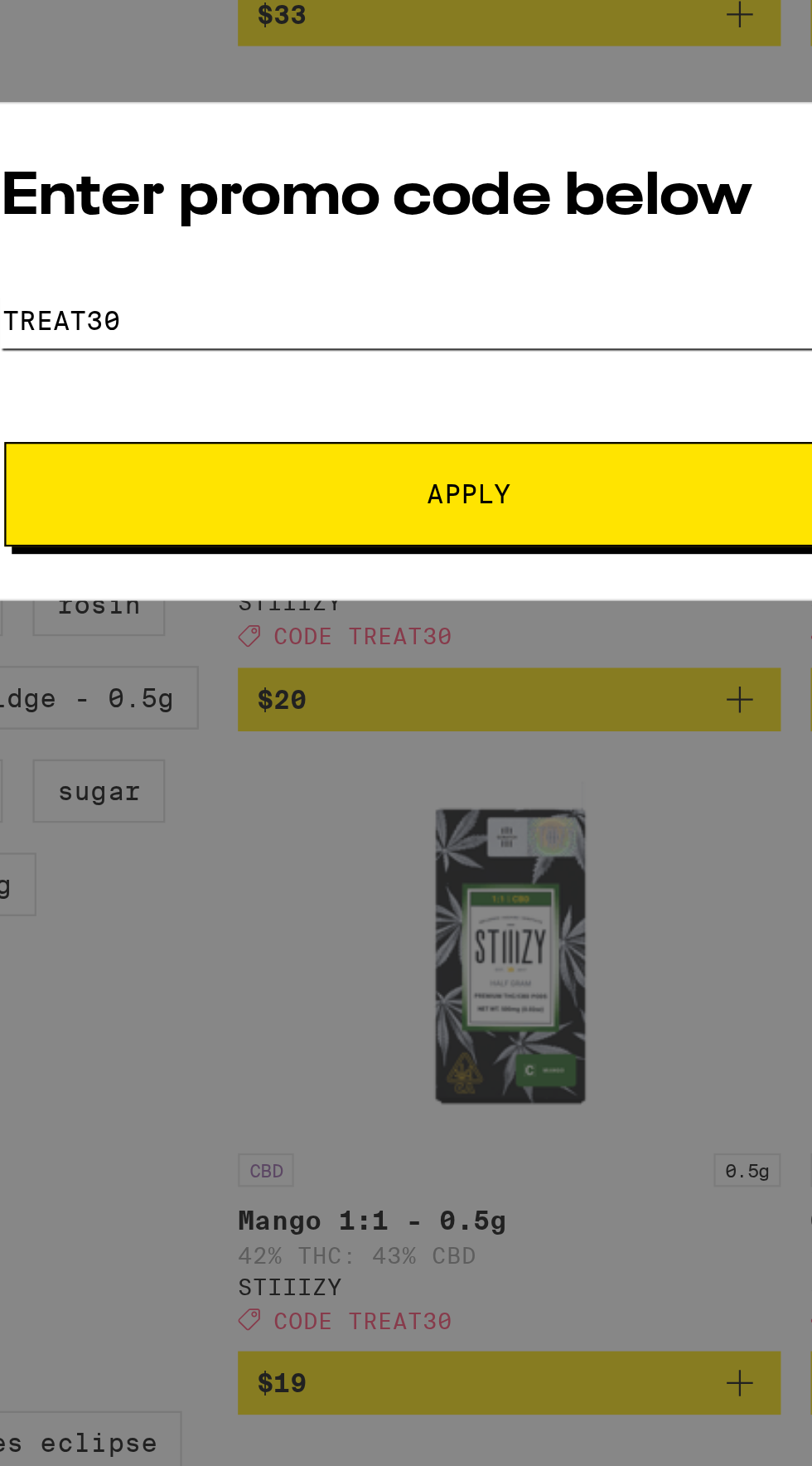
type input "Treat30"
click at [264, 791] on span "Apply" at bounding box center [406, 797] width 299 height 12
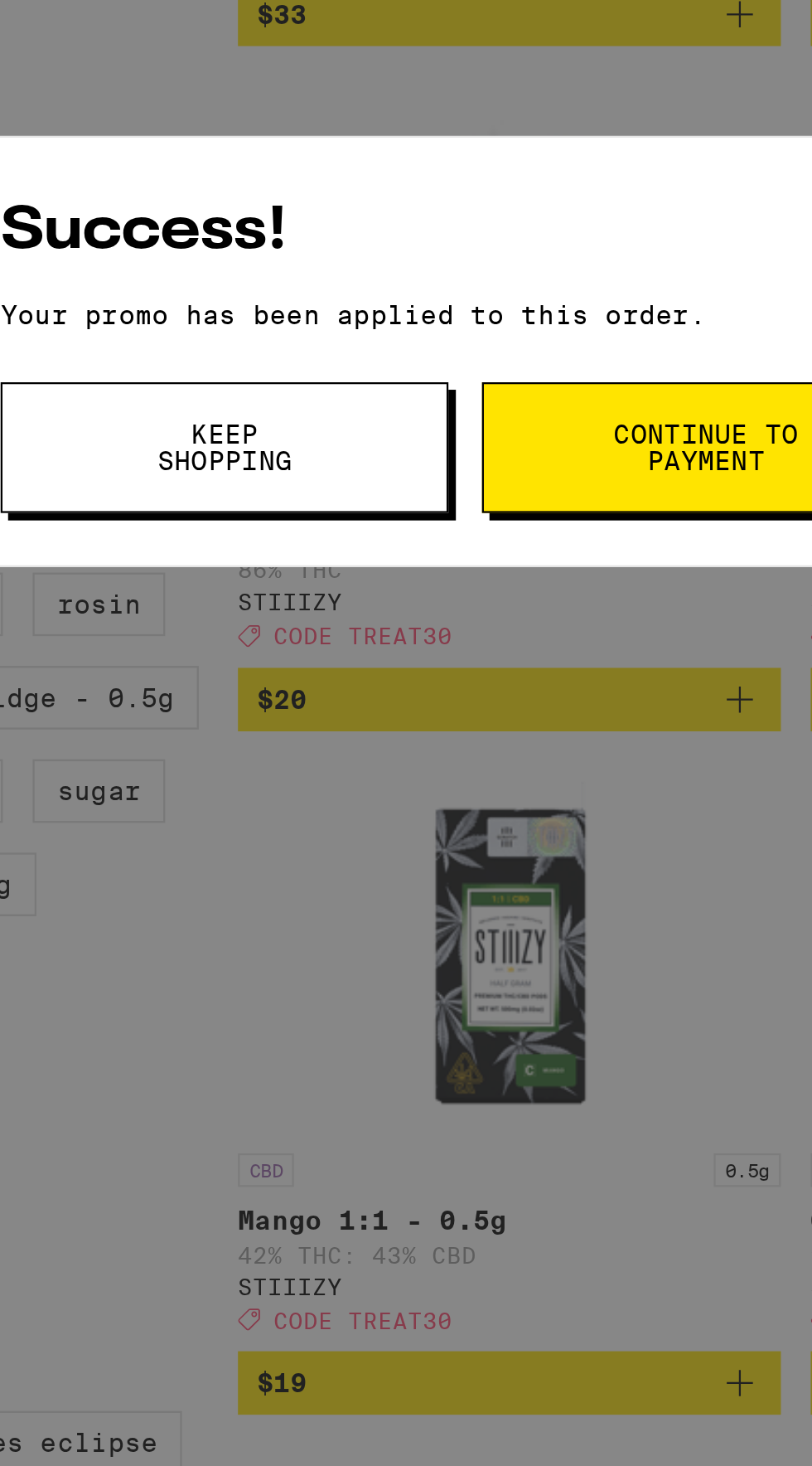
click at [282, 769] on span "Keep Shopping" at bounding box center [297, 776] width 84 height 23
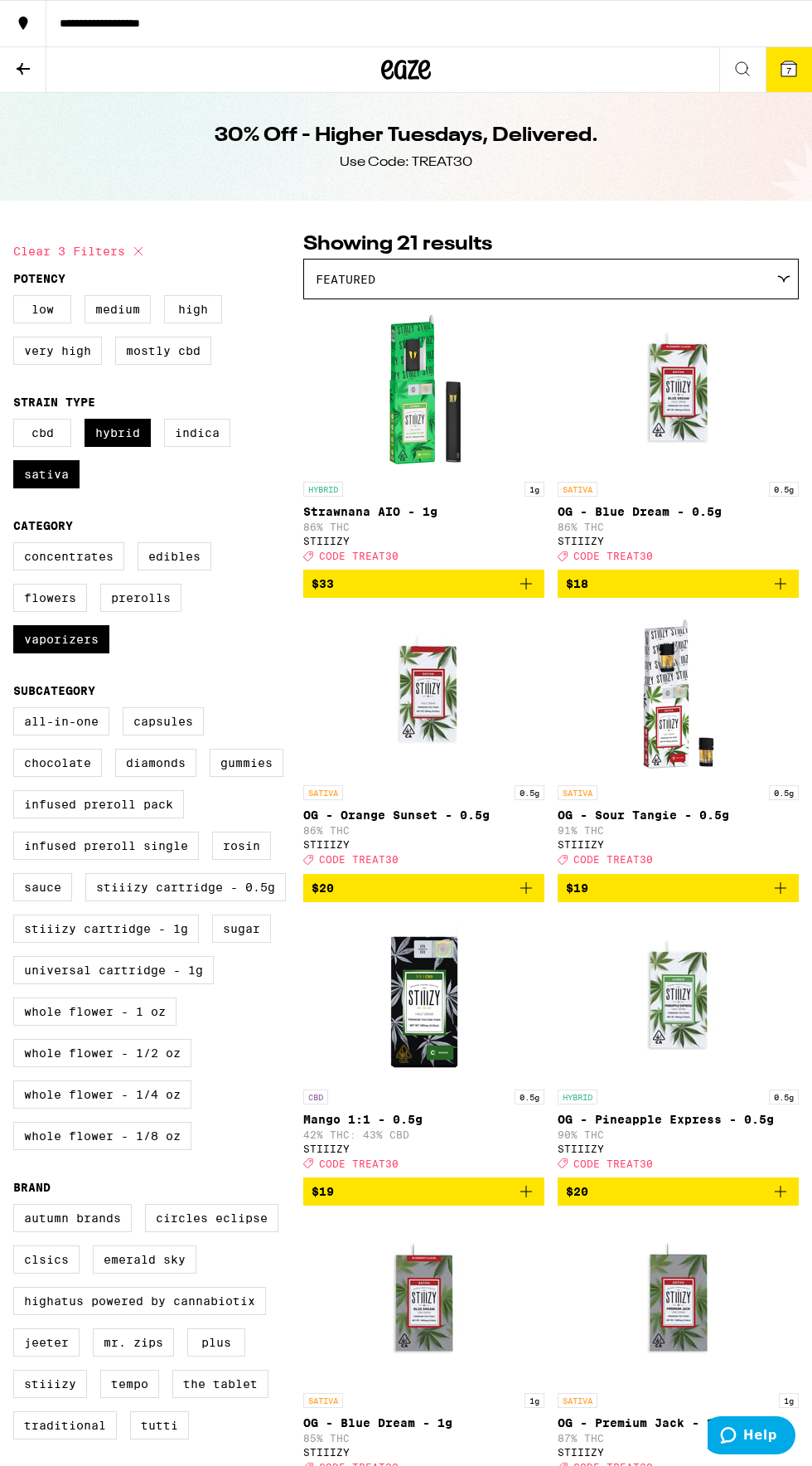
scroll to position [6, 0]
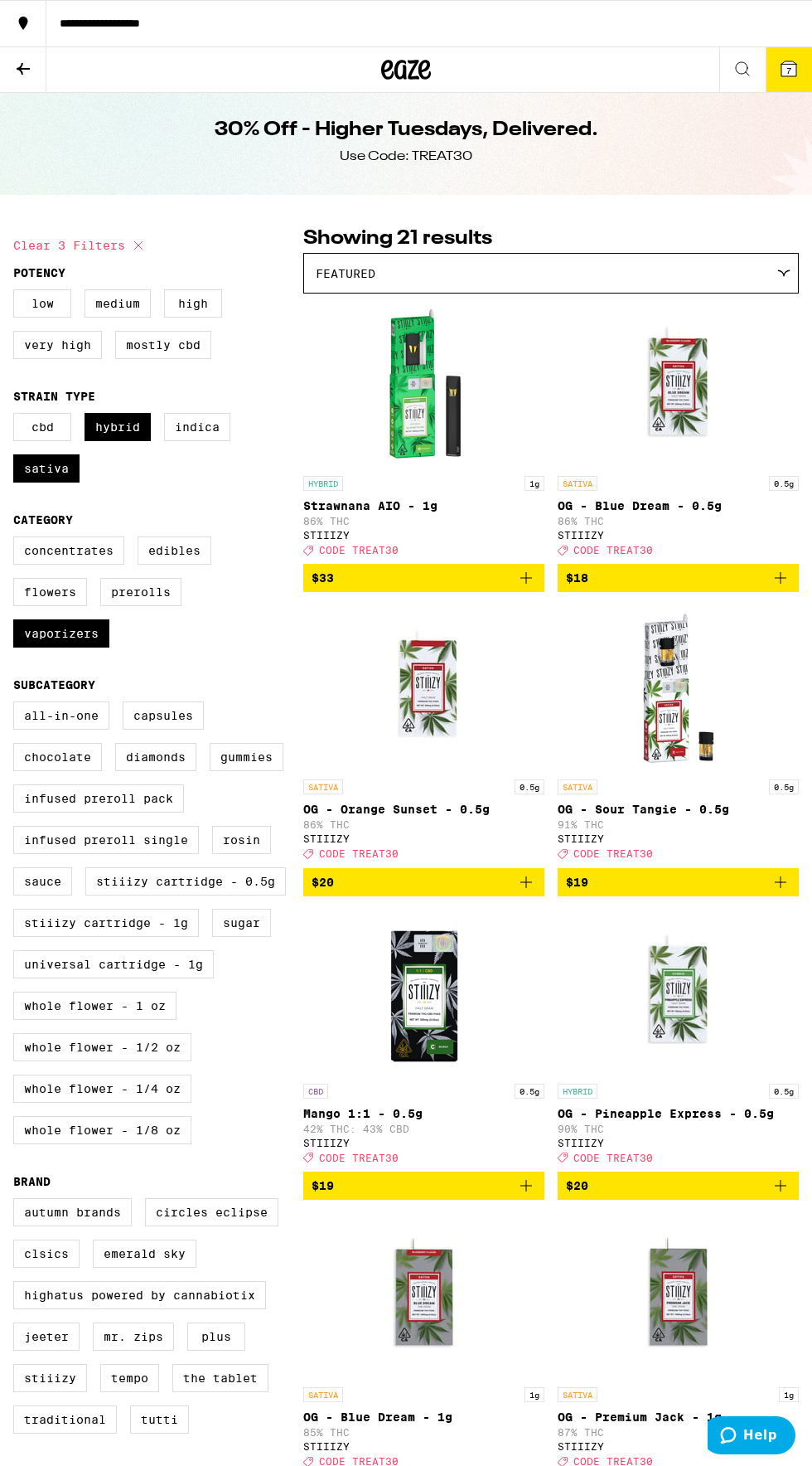
click at [745, 67] on icon at bounding box center [743, 69] width 20 height 20
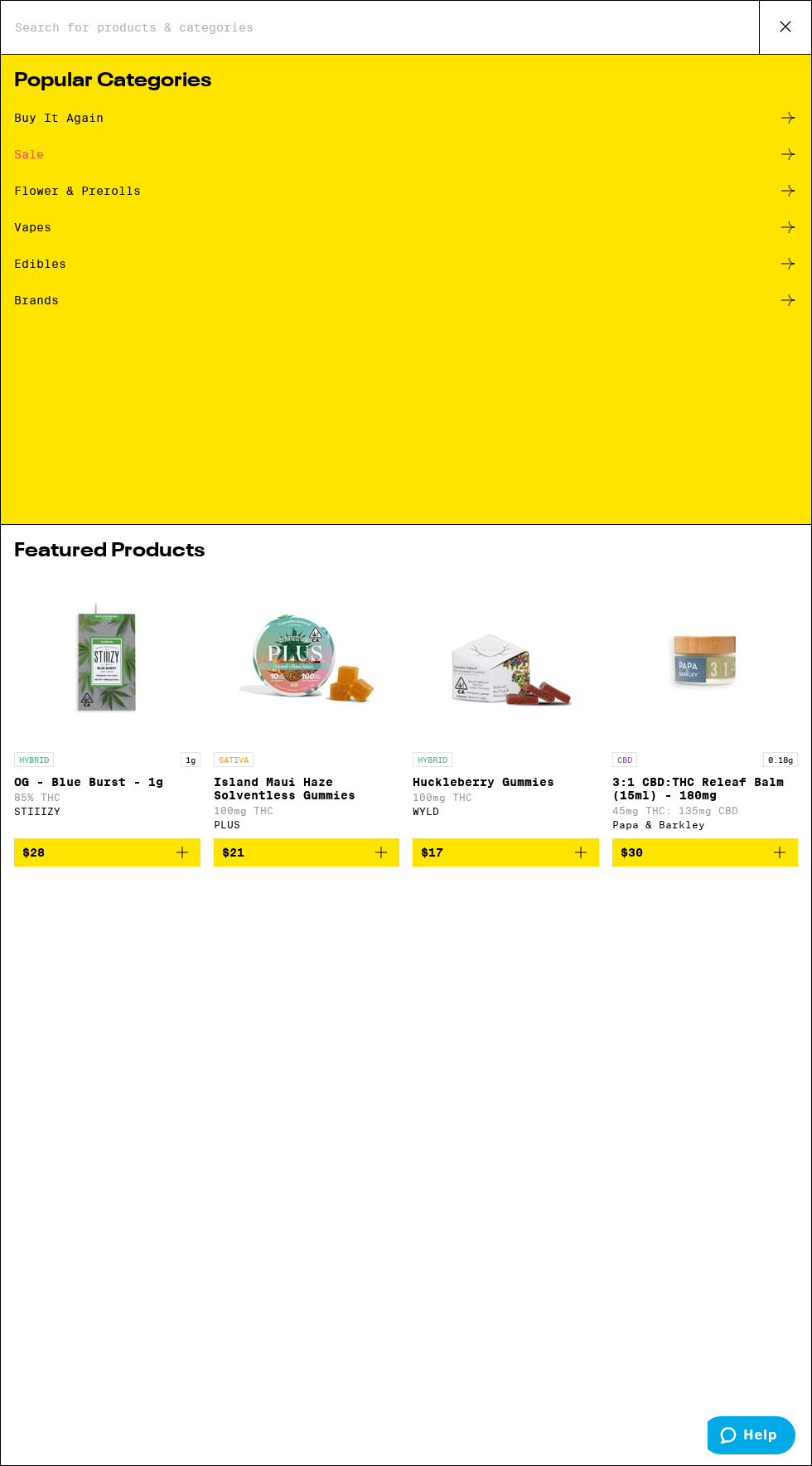
scroll to position [0, 0]
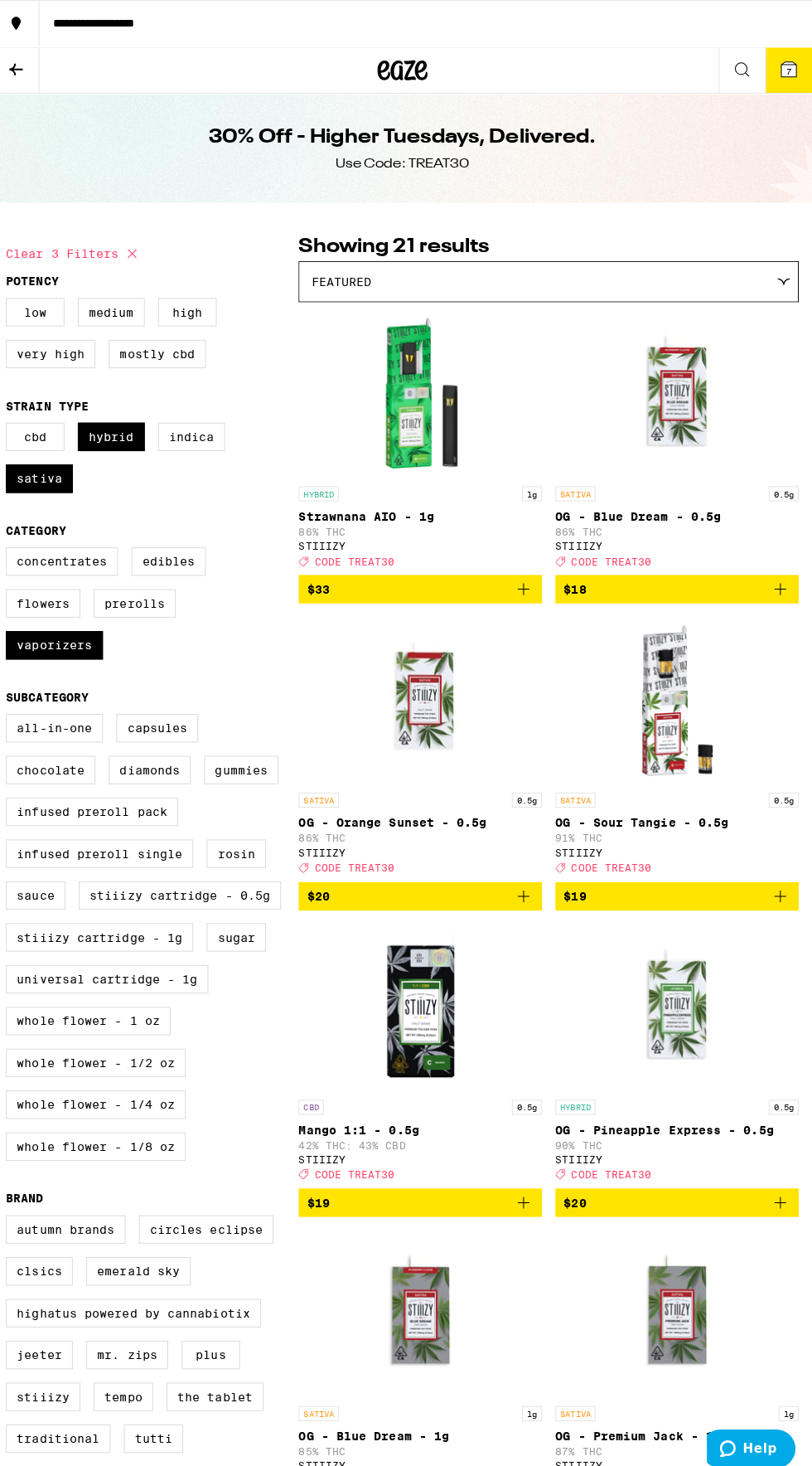
click at [789, 68] on span "7" at bounding box center [788, 70] width 5 height 10
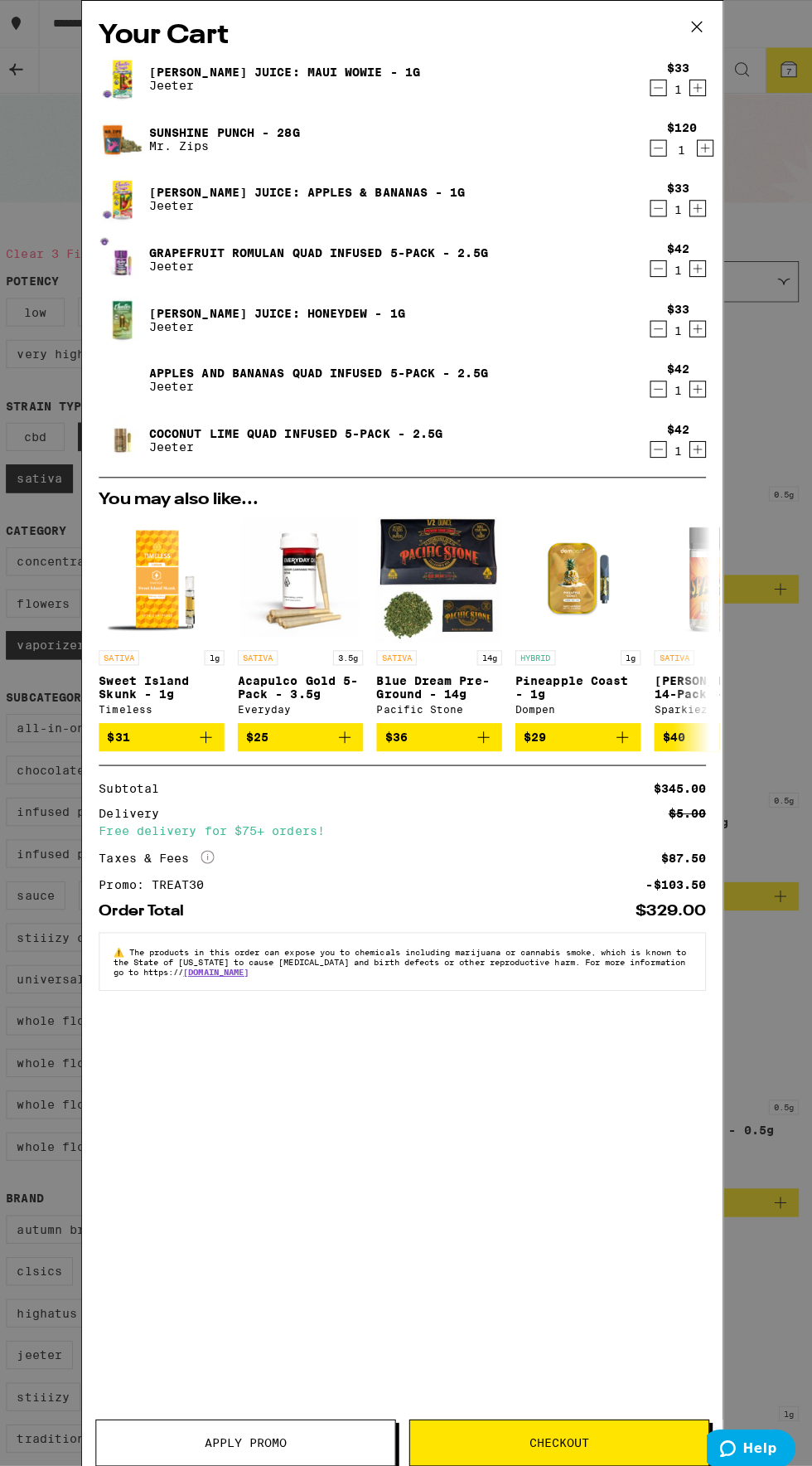
click at [660, 266] on icon "Decrement" at bounding box center [660, 266] width 9 height 0
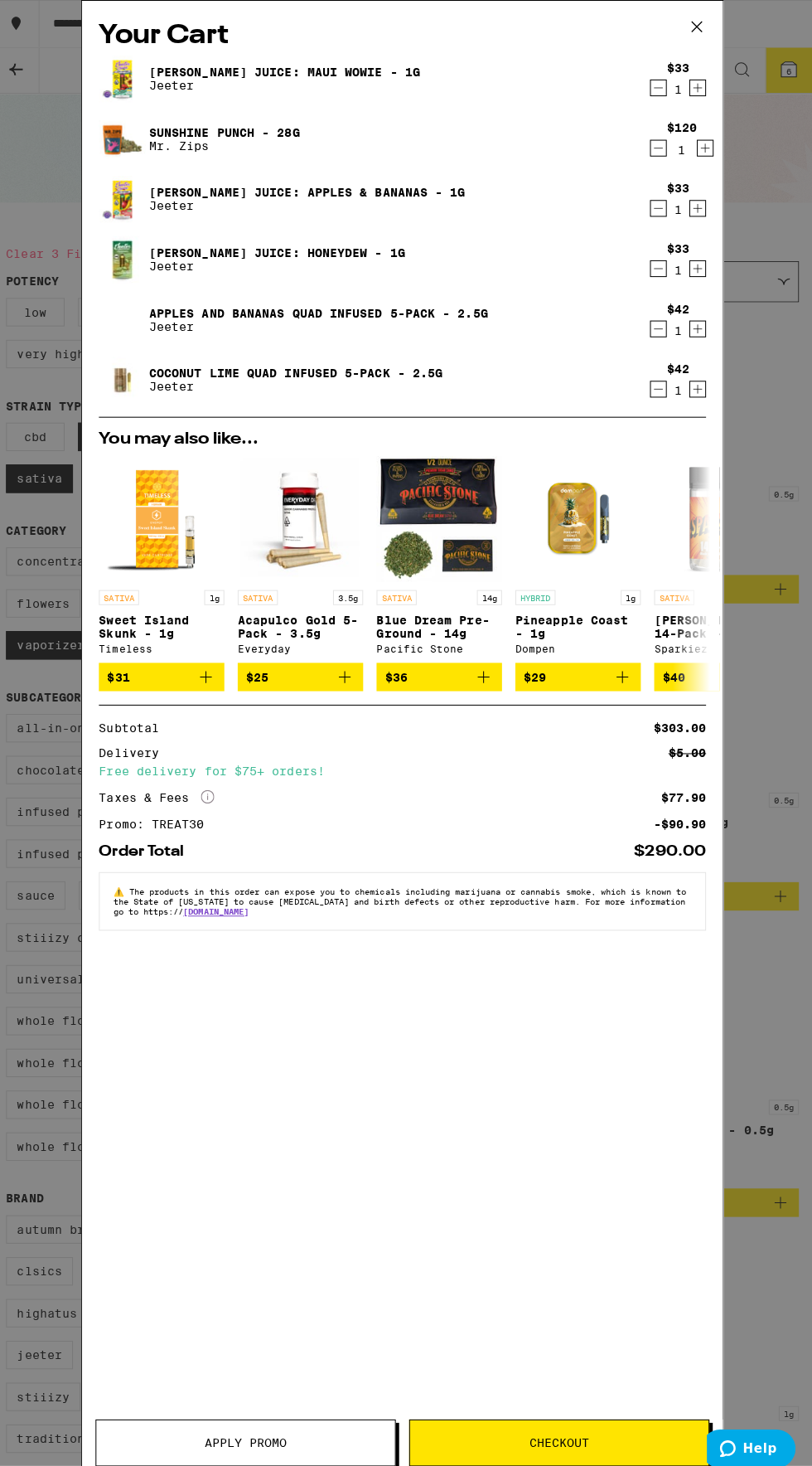
click at [692, 37] on icon at bounding box center [697, 26] width 25 height 25
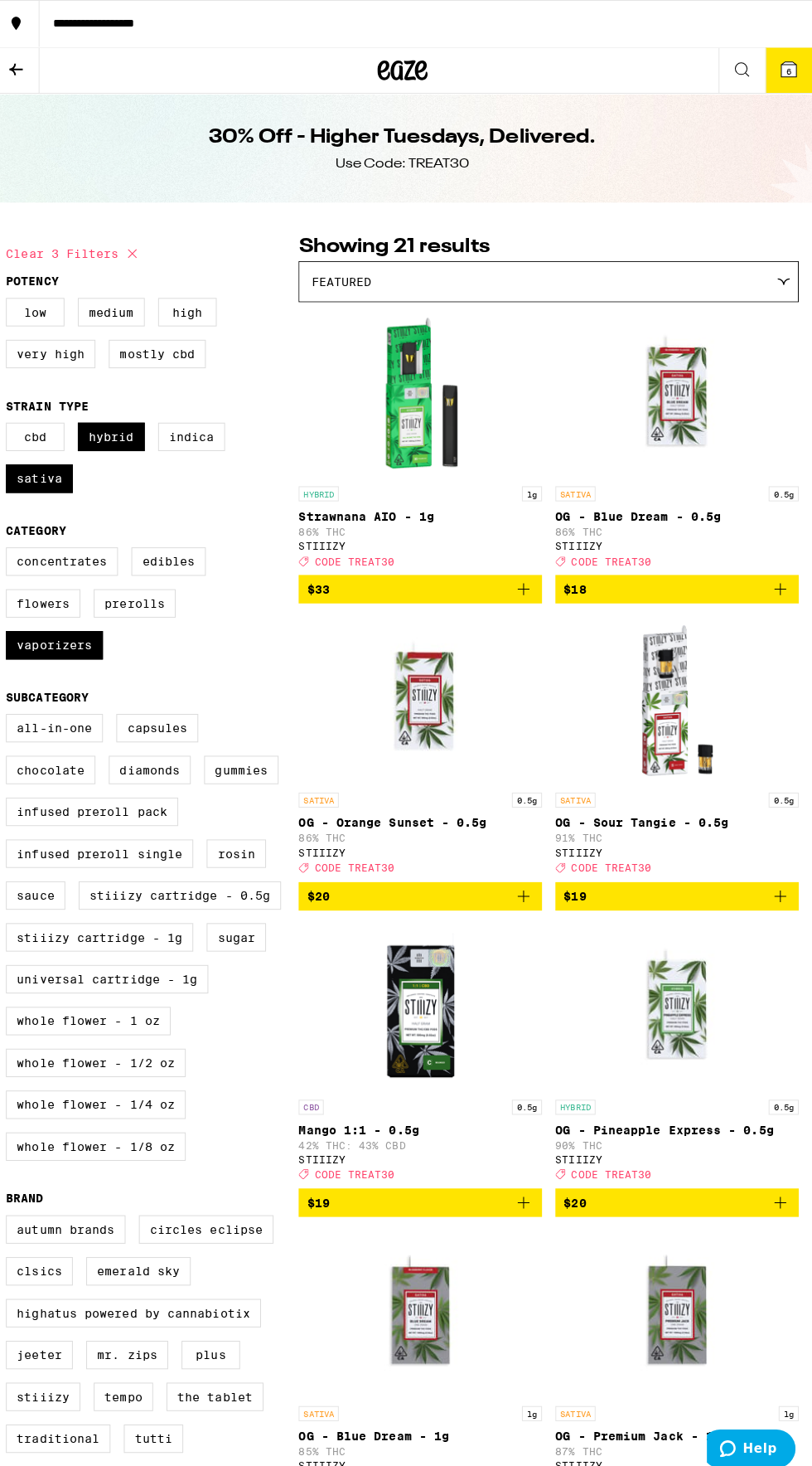
click at [779, 74] on icon at bounding box center [789, 69] width 20 height 20
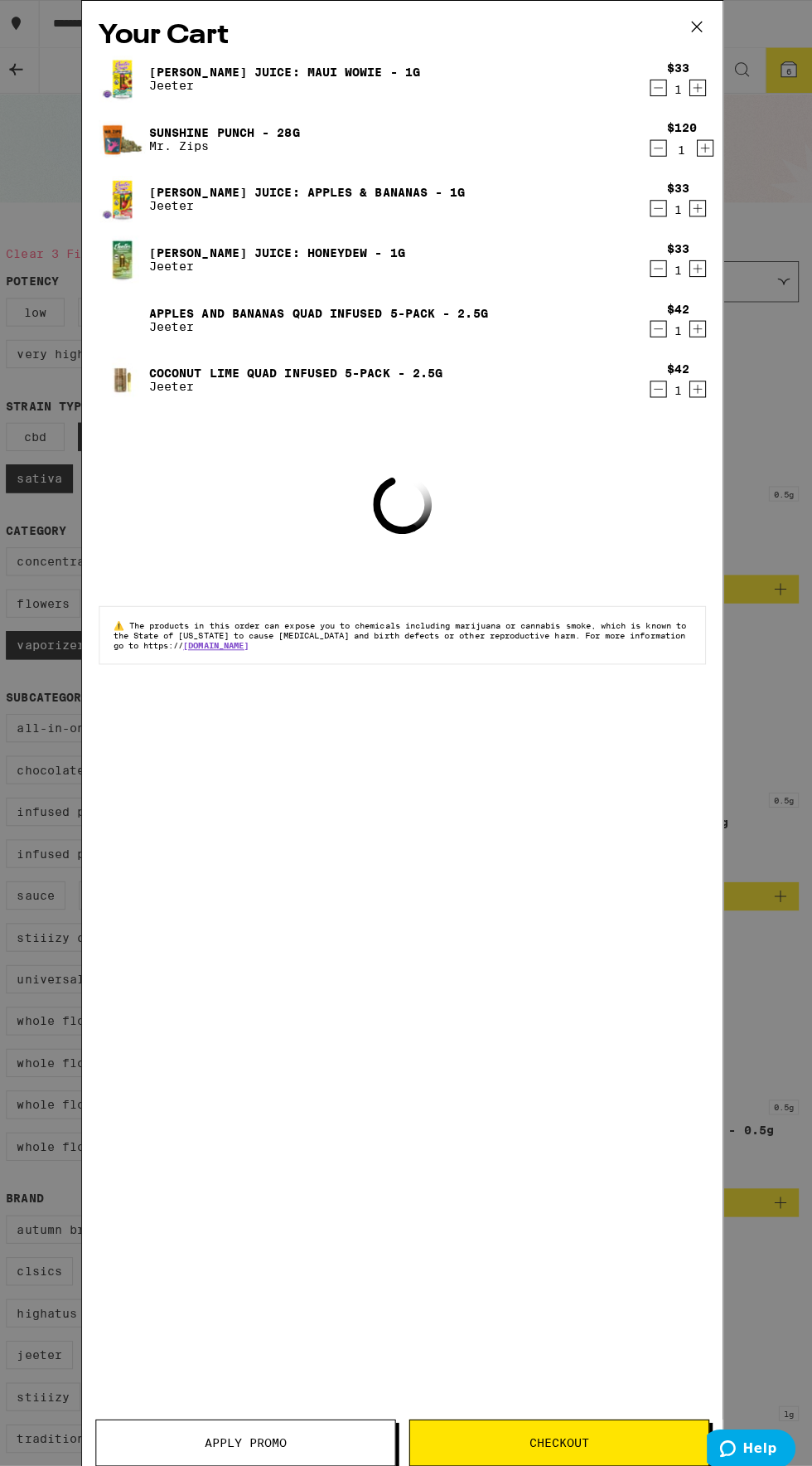
click at [660, 146] on icon "Decrement" at bounding box center [660, 146] width 9 height 0
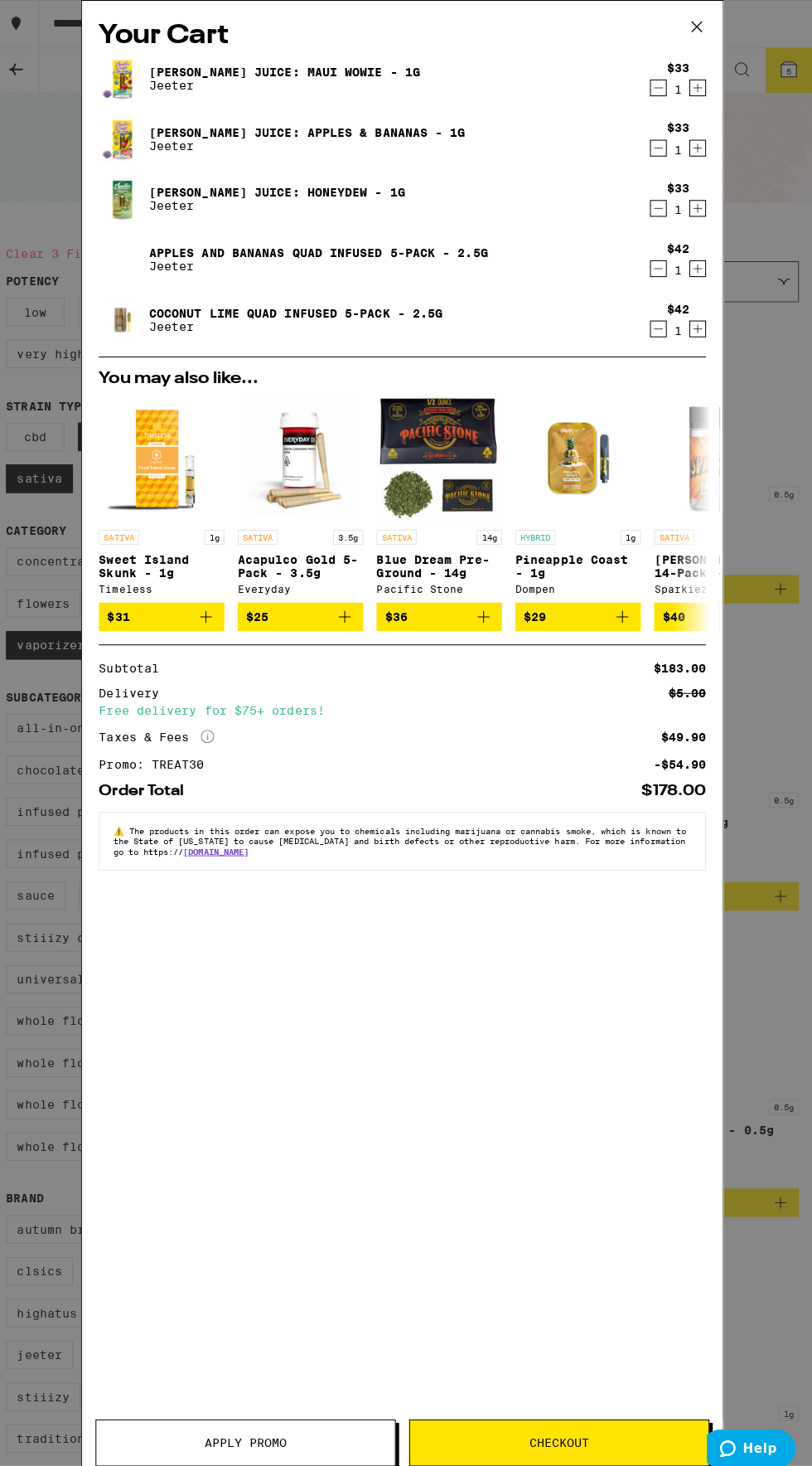
click at [660, 266] on icon "Decrement" at bounding box center [660, 266] width 9 height 0
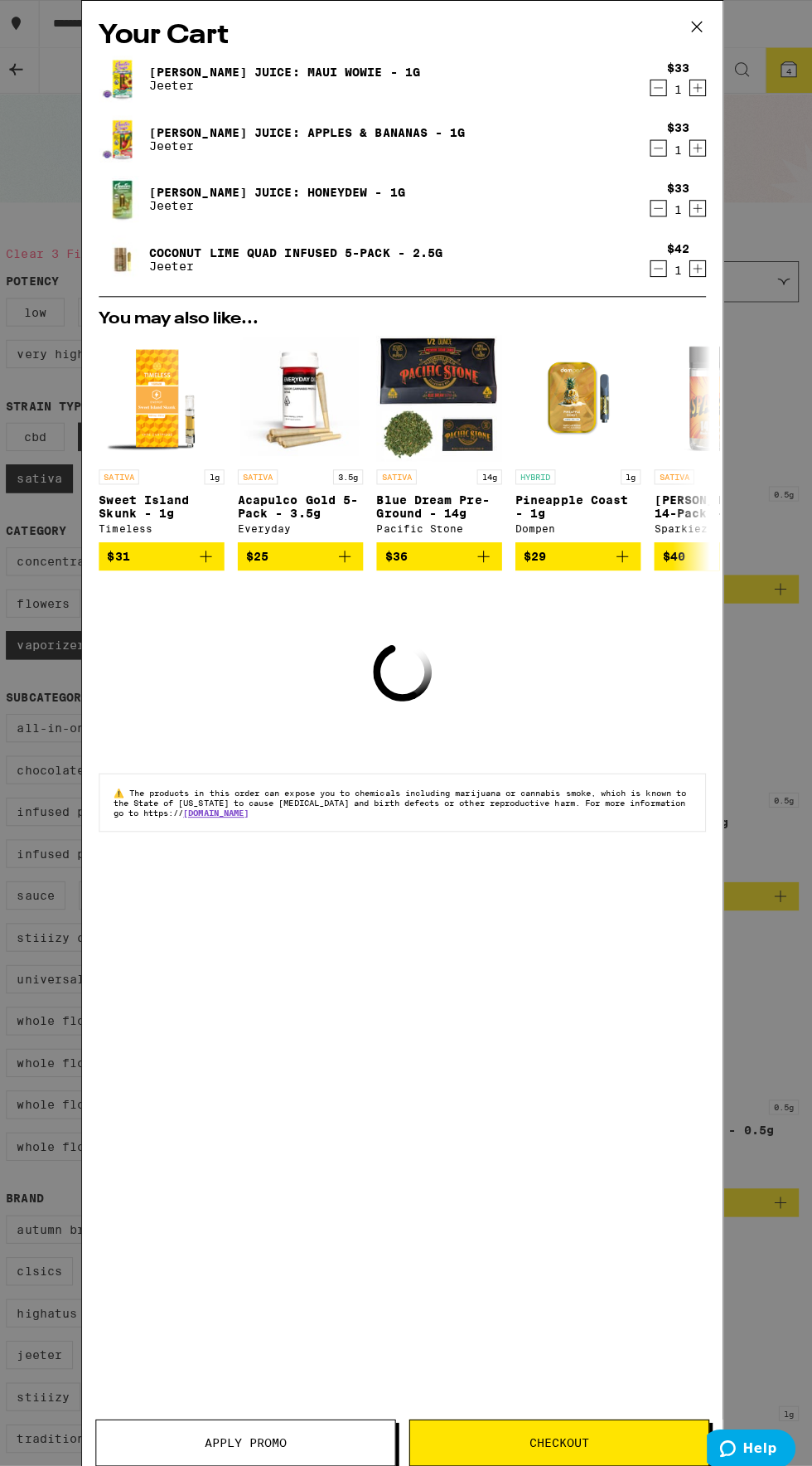
click at [660, 266] on icon "Decrement" at bounding box center [660, 266] width 9 height 0
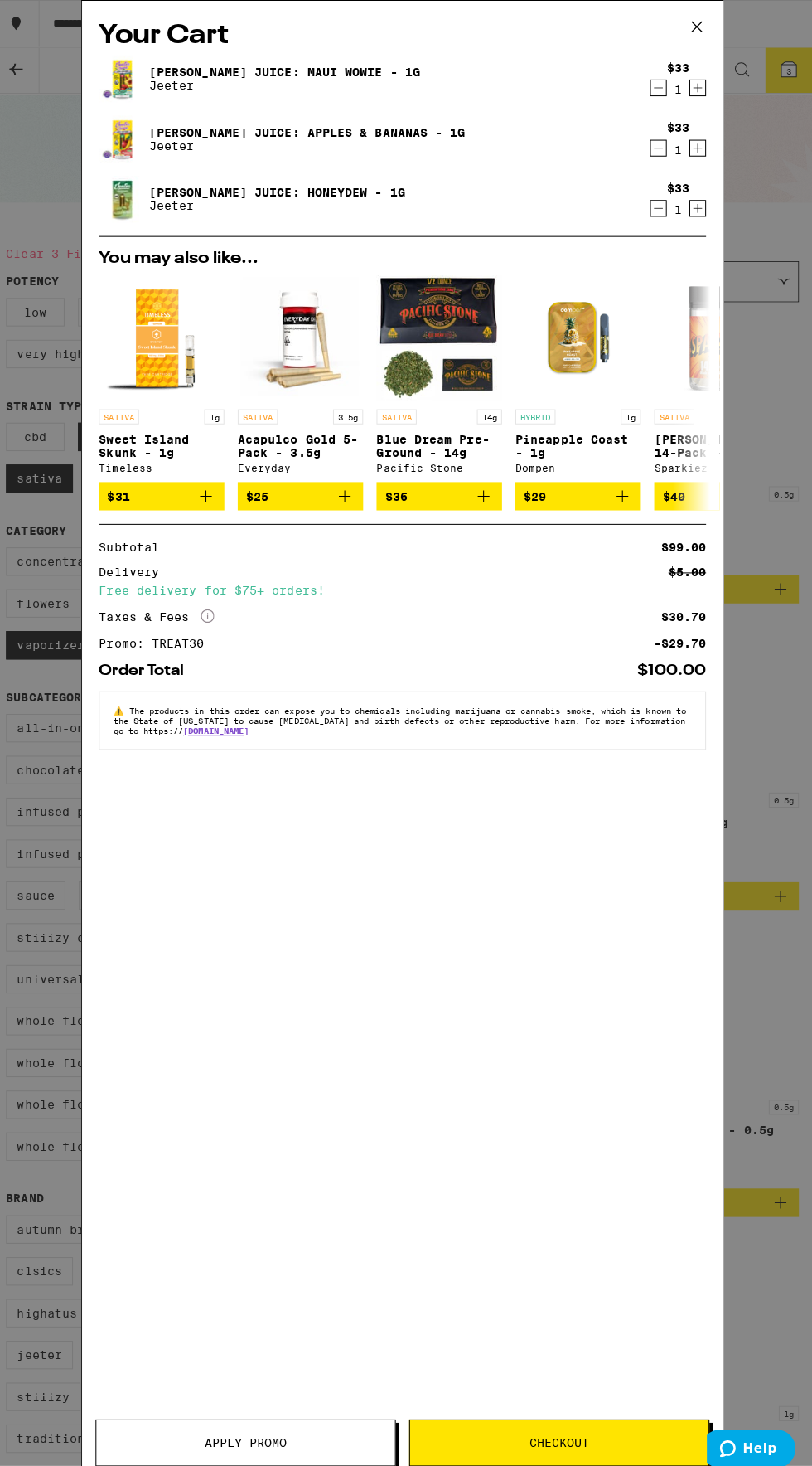
click at [213, 614] on icon "More Info" at bounding box center [213, 609] width 13 height 13
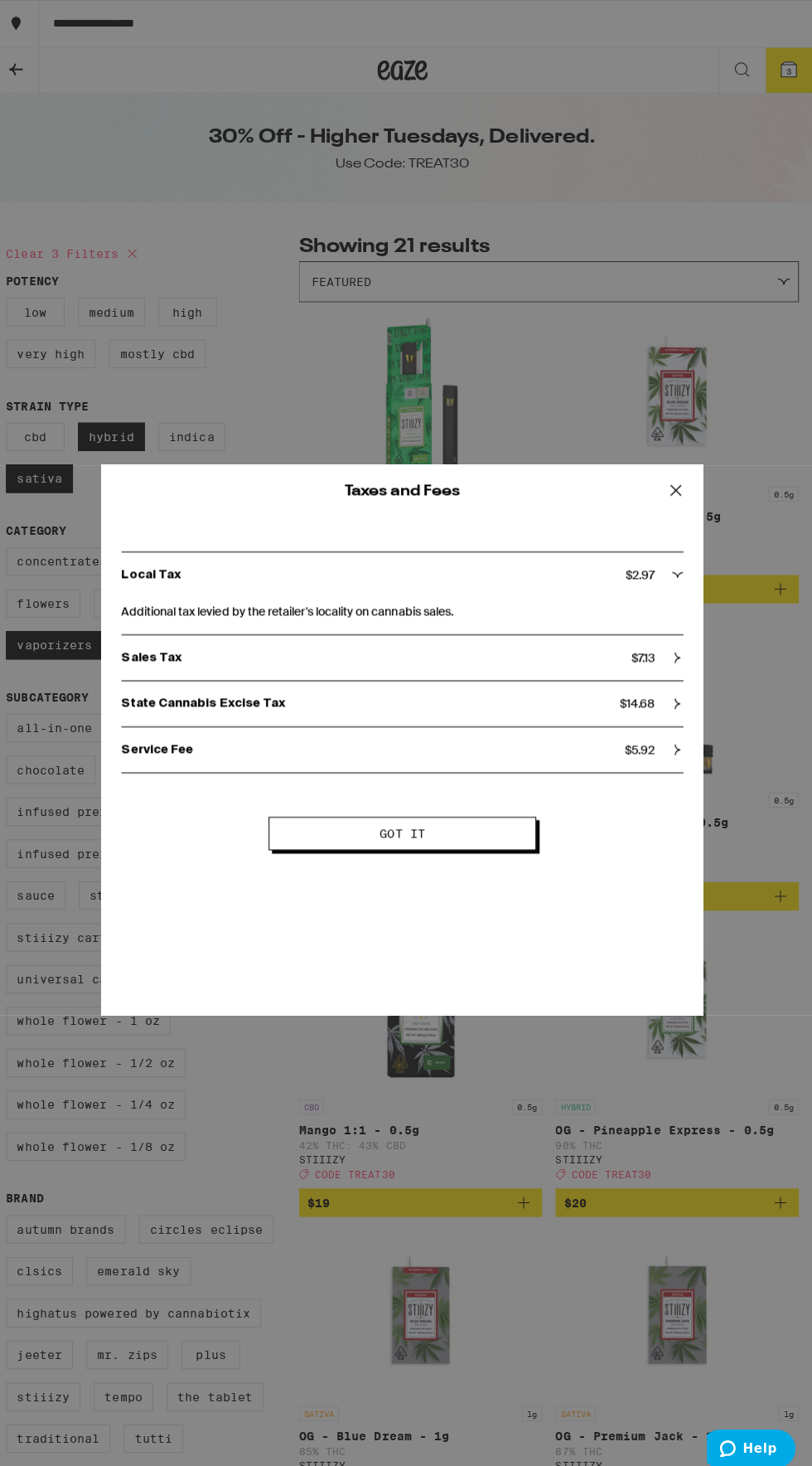
click at [482, 814] on button "Got it" at bounding box center [406, 826] width 265 height 34
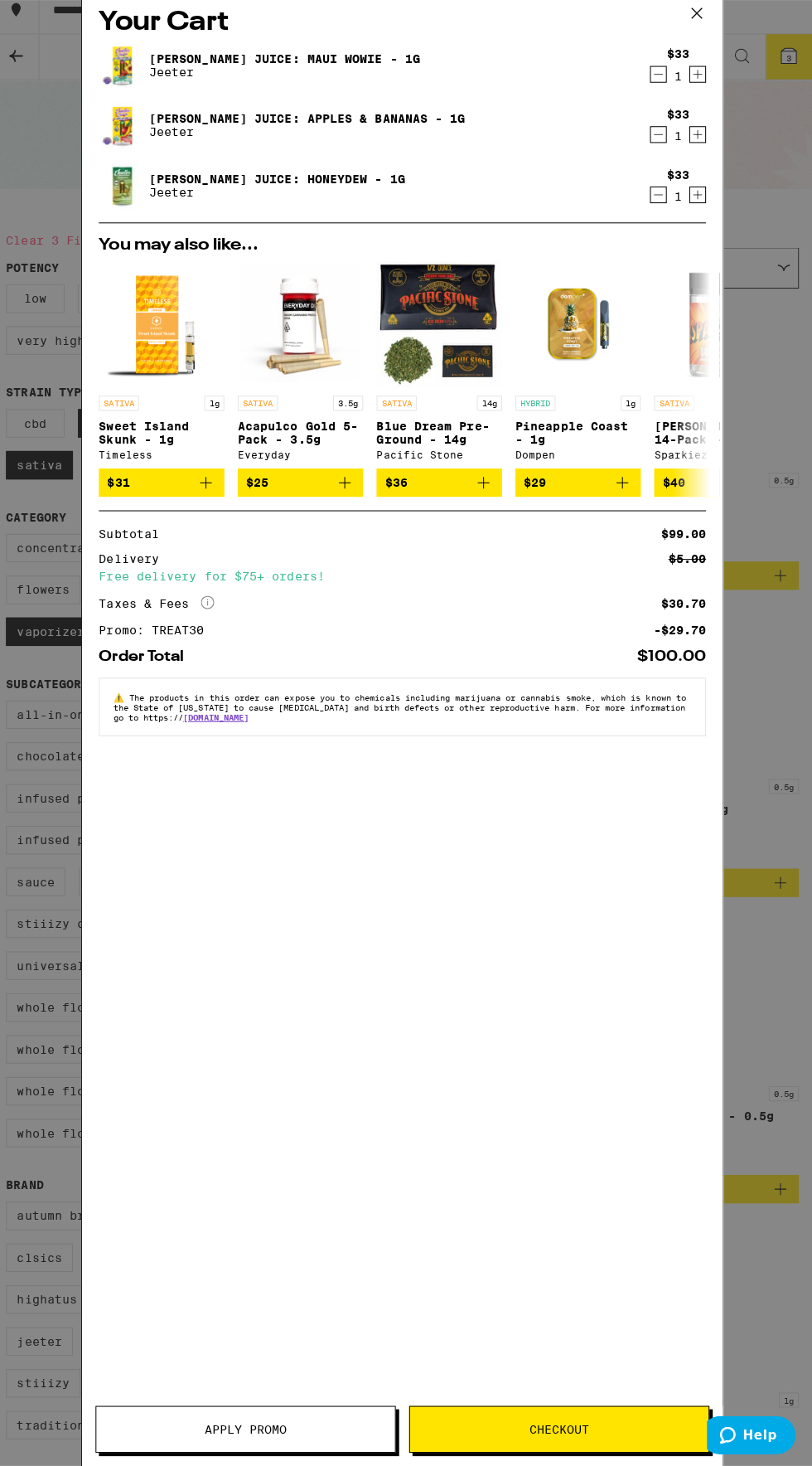
click at [700, 30] on icon at bounding box center [698, 27] width 10 height 10
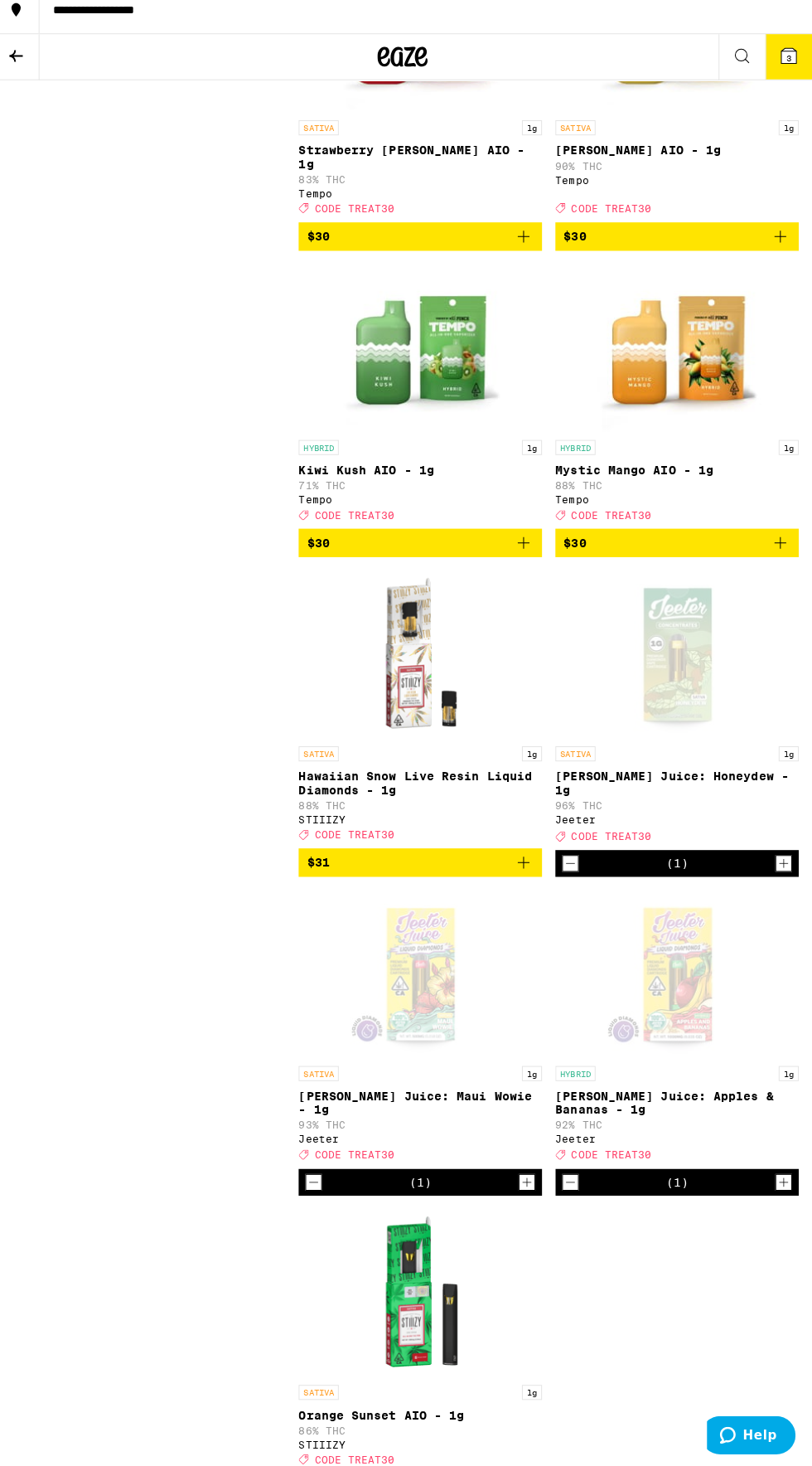
scroll to position [2171, 0]
